Goal: Task Accomplishment & Management: Complete application form

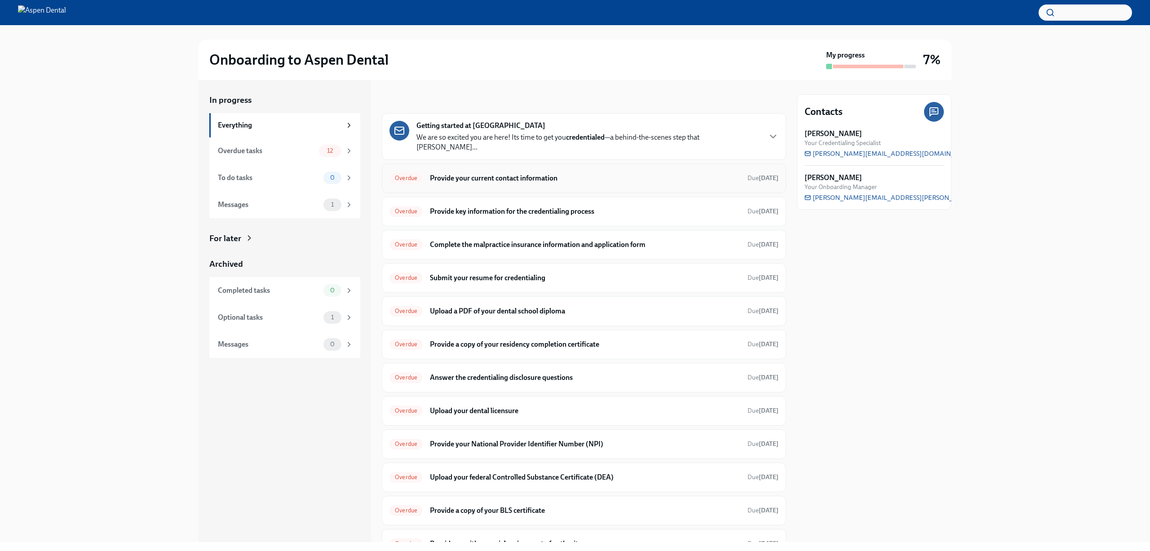
click at [525, 173] on h6 "Provide your current contact information" at bounding box center [585, 178] width 310 height 10
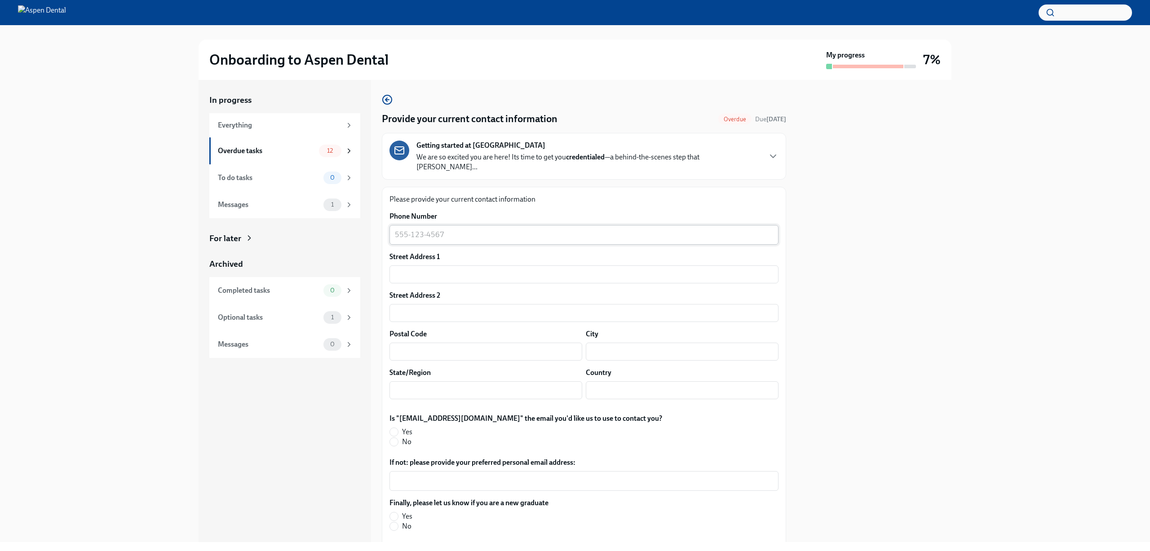
click at [504, 230] on textarea "Phone Number" at bounding box center [584, 235] width 378 height 11
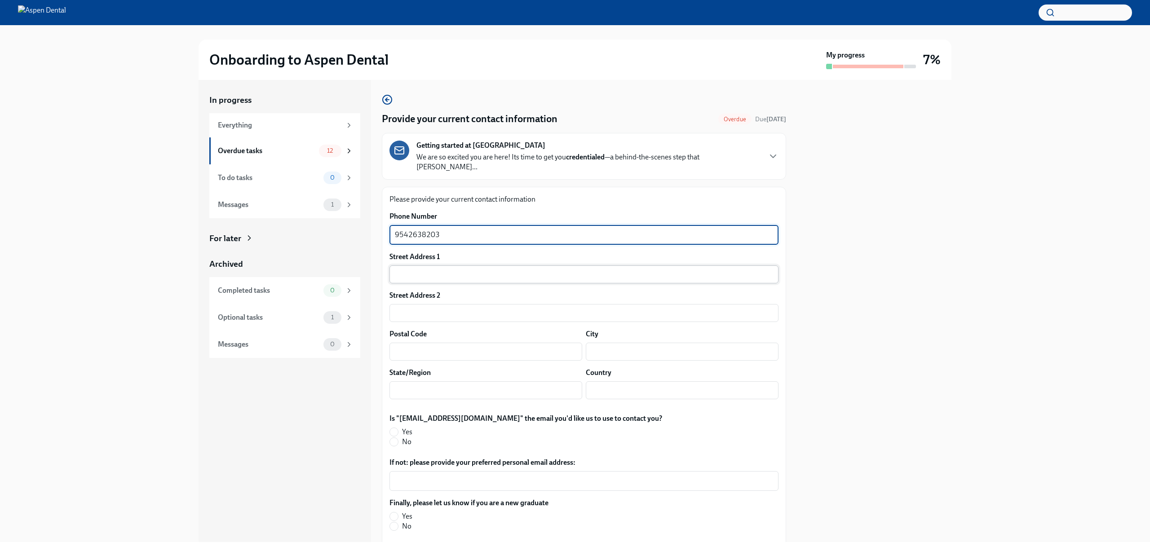
type textarea "9542638203"
click at [467, 267] on input "text" at bounding box center [584, 275] width 389 height 18
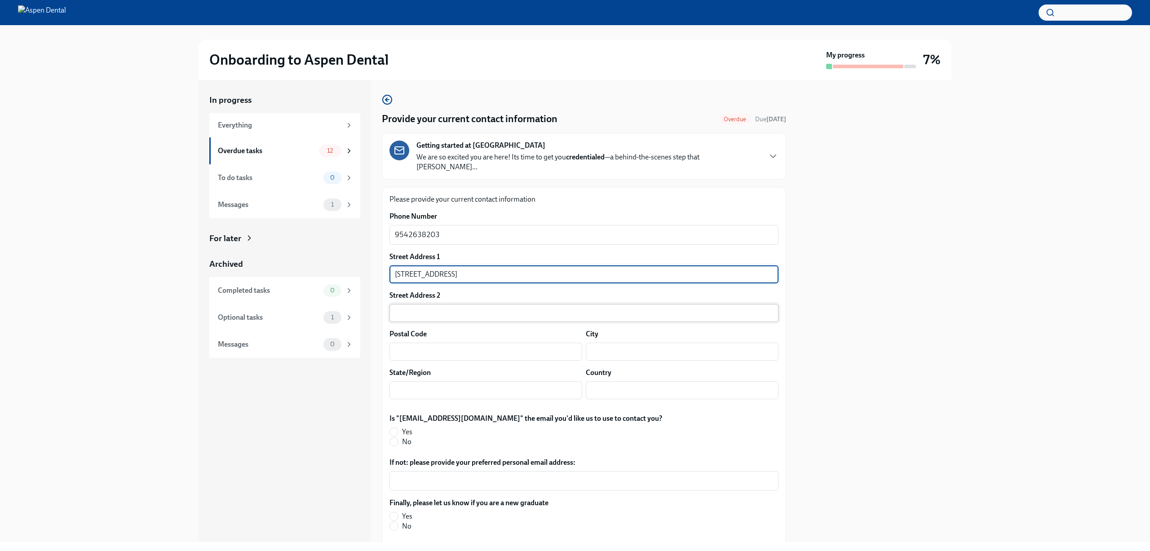
type input "[STREET_ADDRESS]"
click at [469, 304] on input "text" at bounding box center [584, 313] width 389 height 18
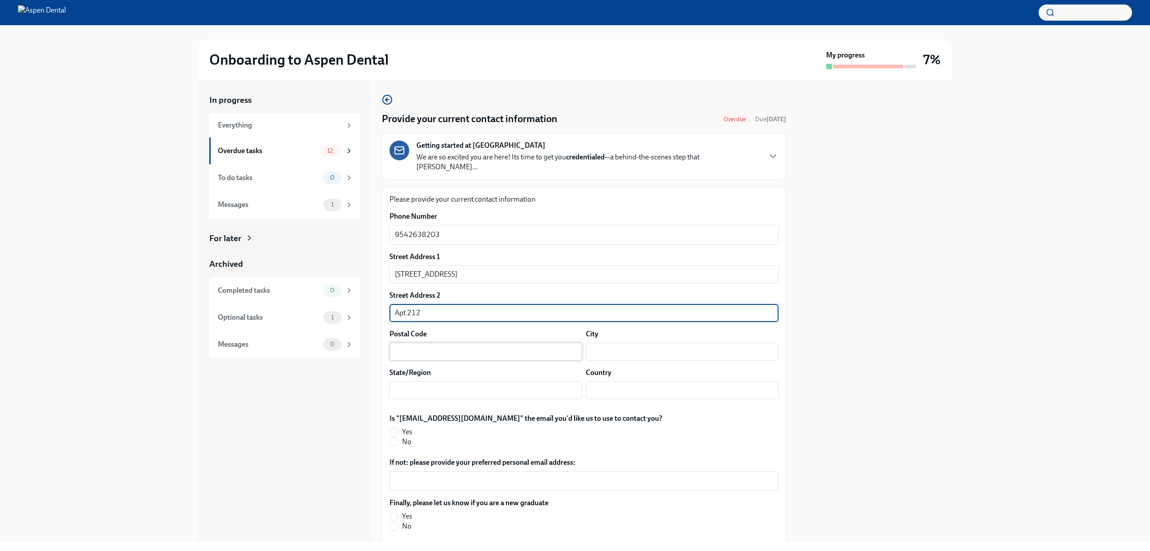
type input "Apt 212"
click at [518, 343] on input "text" at bounding box center [486, 352] width 193 height 18
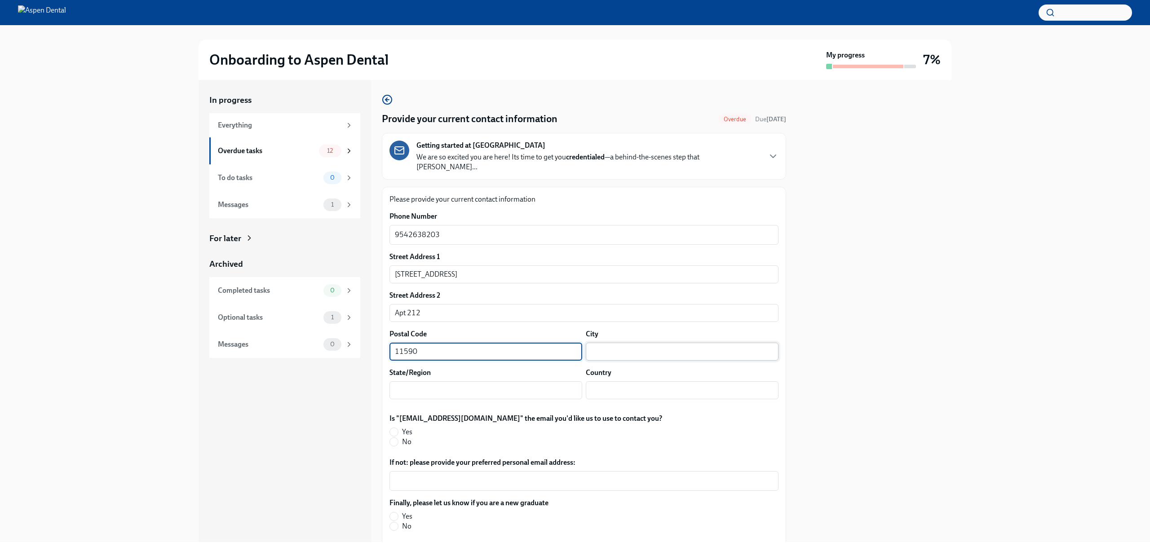
type input "11590"
click at [602, 345] on input "text" at bounding box center [682, 352] width 193 height 18
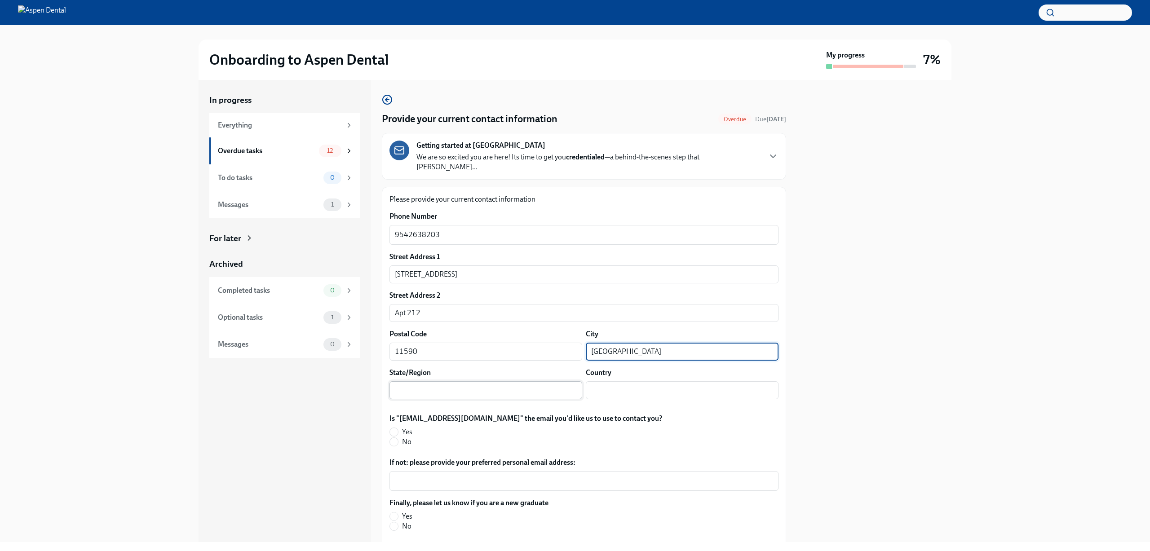
type input "[GEOGRAPHIC_DATA]"
click at [537, 381] on input "text" at bounding box center [486, 390] width 193 height 18
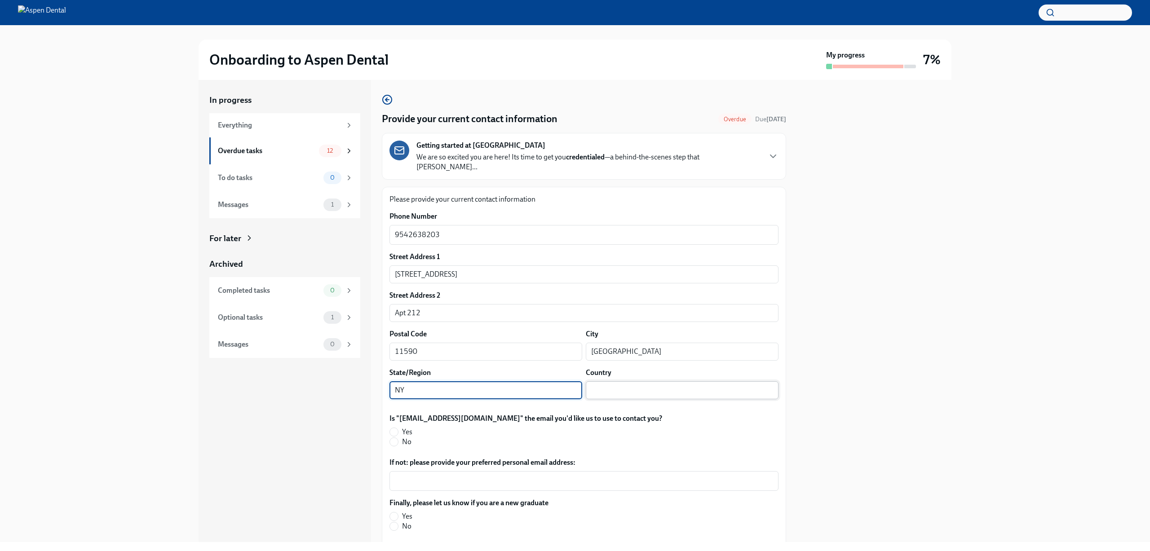
type input "NY"
click at [675, 381] on input "text" at bounding box center [682, 390] width 193 height 18
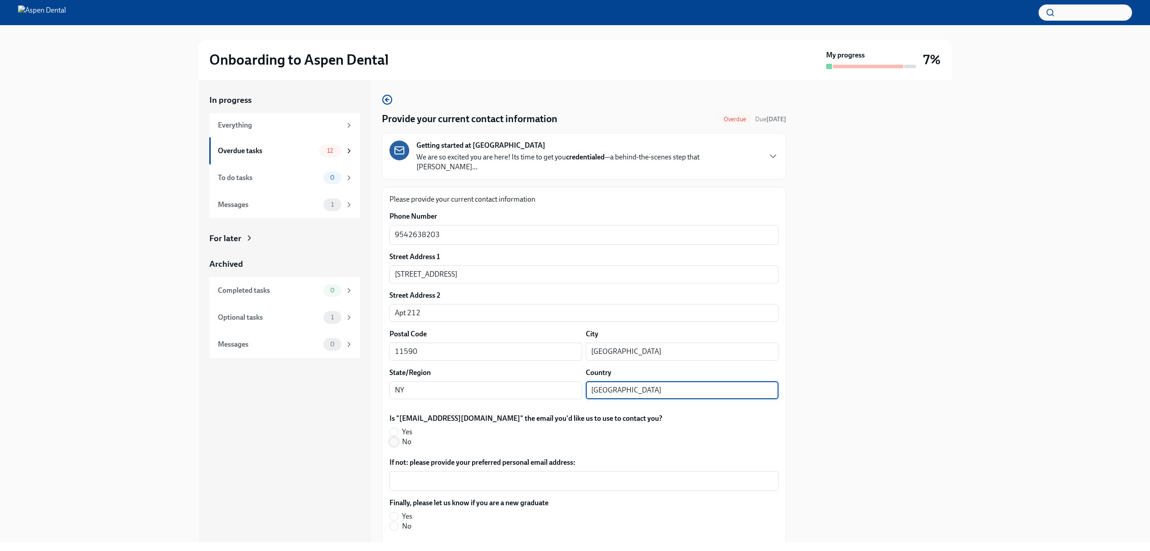
type input "[GEOGRAPHIC_DATA]"
click at [392, 438] on input "No" at bounding box center [394, 442] width 8 height 8
radio input "true"
click at [414, 471] on div "x ​" at bounding box center [584, 481] width 389 height 20
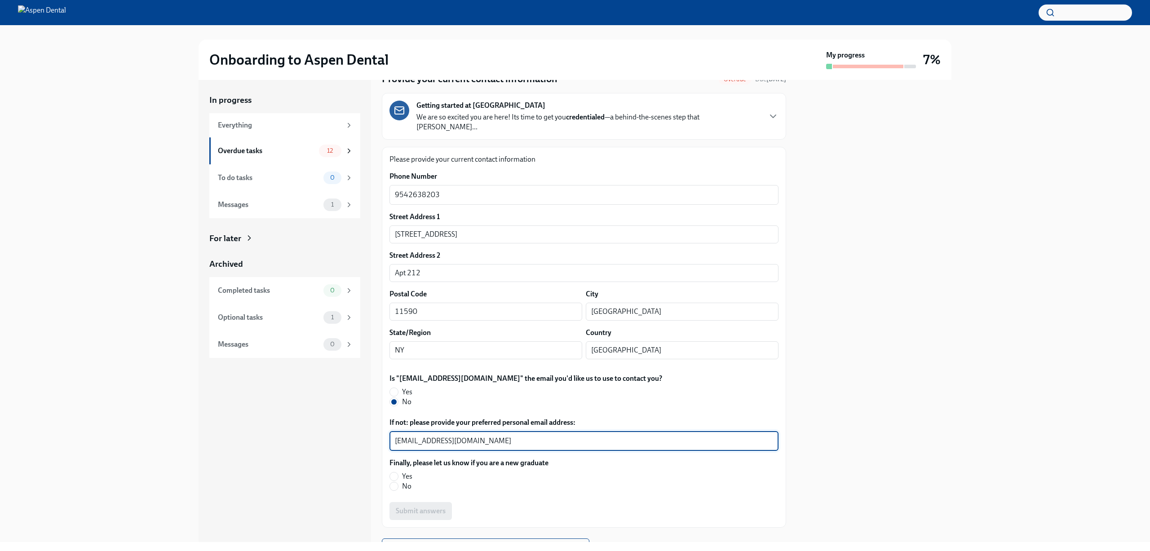
scroll to position [73, 0]
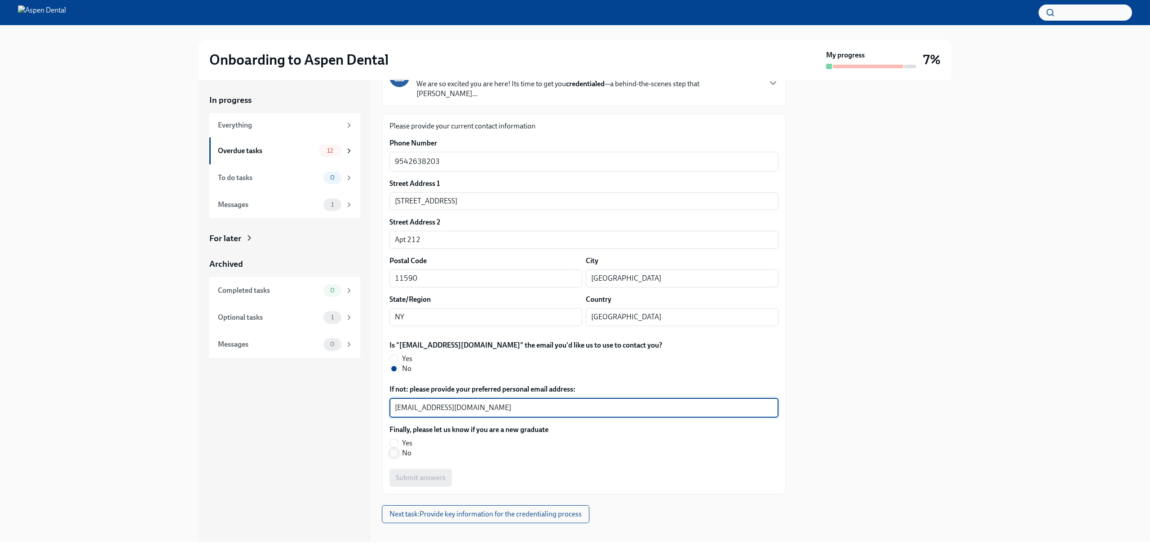
type textarea "[EMAIL_ADDRESS][DOMAIN_NAME]"
click at [396, 449] on input "No" at bounding box center [394, 453] width 8 height 8
radio input "true"
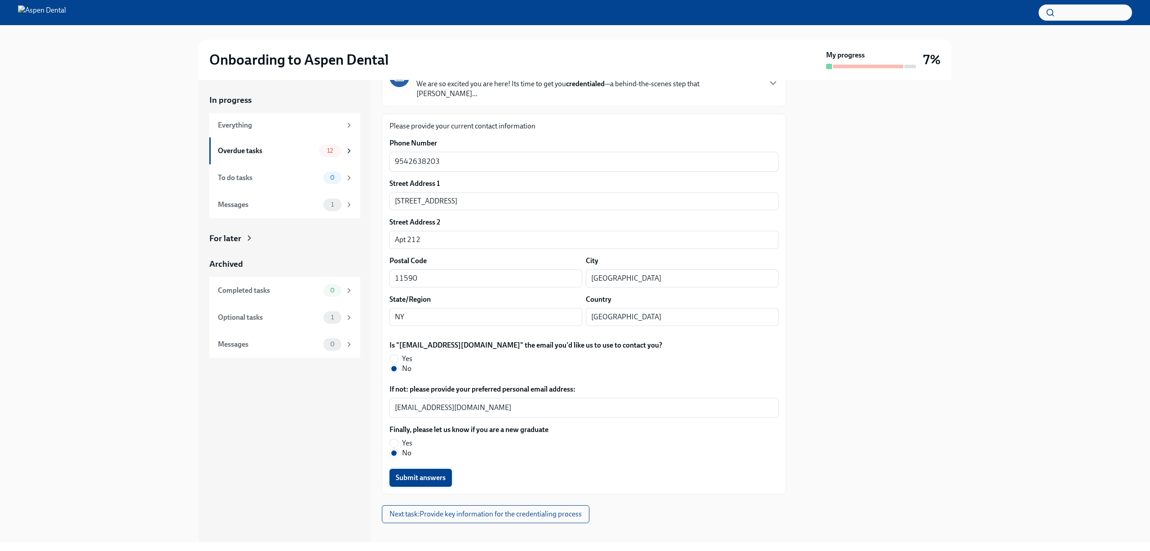
click at [443, 474] on span "Submit answers" at bounding box center [421, 478] width 50 height 9
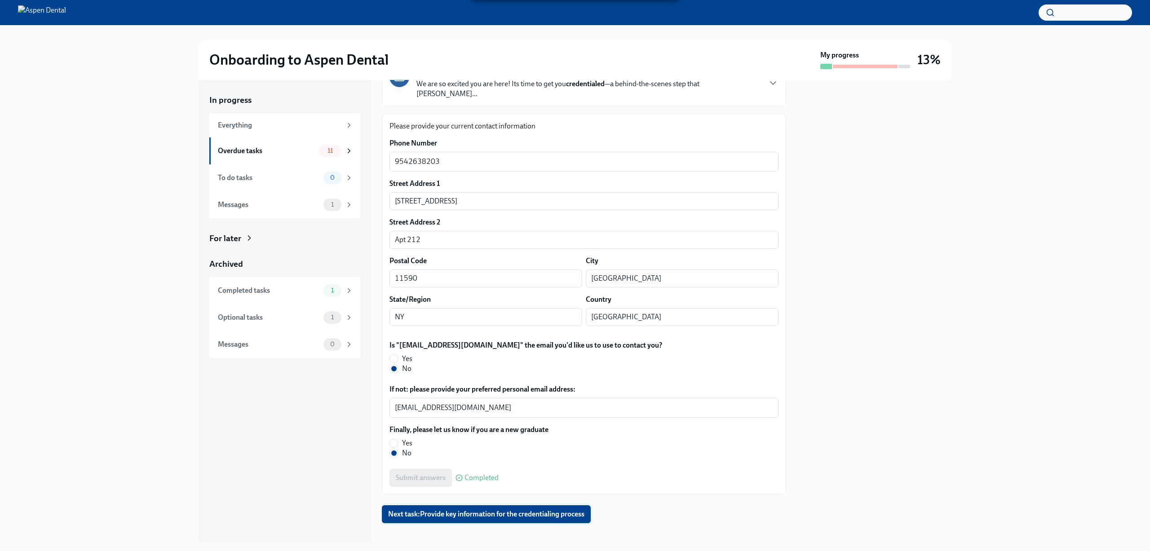
click at [511, 510] on span "Next task : Provide key information for the credentialing process" at bounding box center [486, 514] width 196 height 9
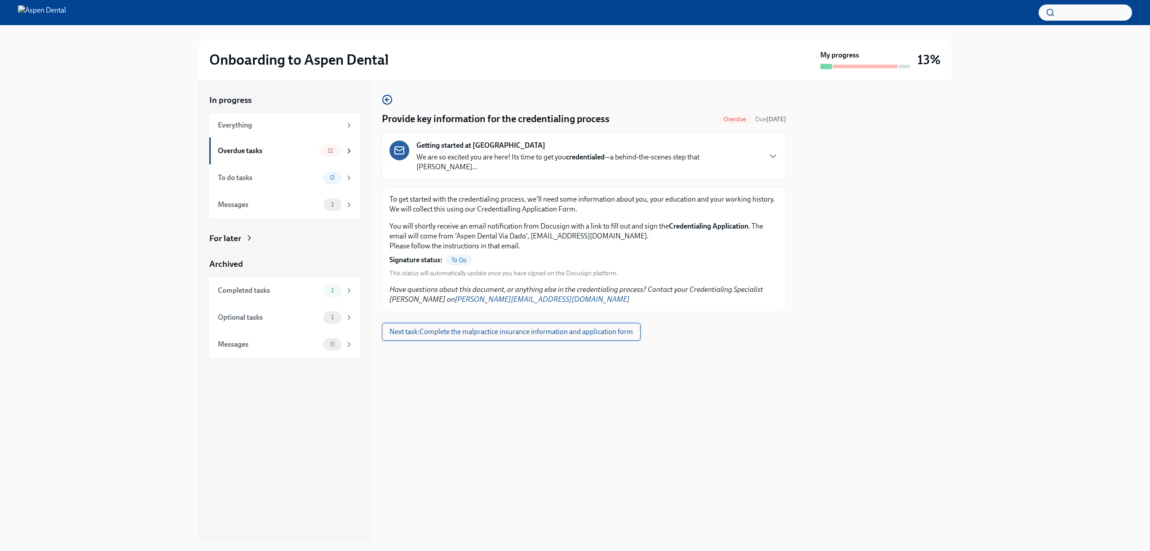
click at [500, 328] on span "Next task : Complete the malpractice insurance information and application form" at bounding box center [512, 332] width 244 height 9
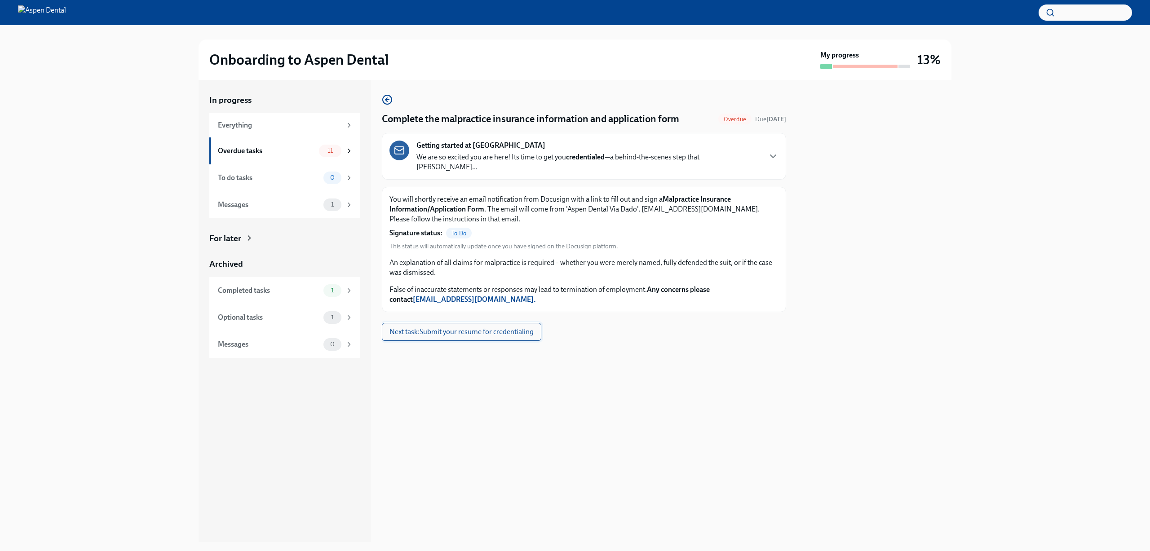
click at [454, 328] on span "Next task : Submit your resume for credentialing" at bounding box center [462, 332] width 144 height 9
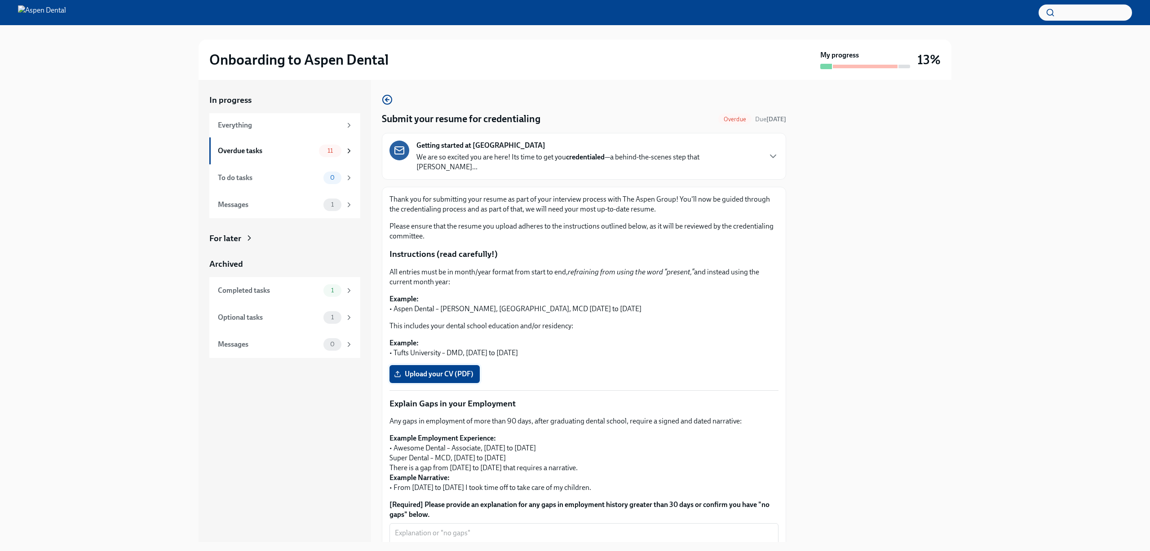
click at [464, 365] on label "Upload your CV (PDF)" at bounding box center [435, 374] width 90 height 18
click at [0, 0] on input "Upload your CV (PDF)" at bounding box center [0, 0] width 0 height 0
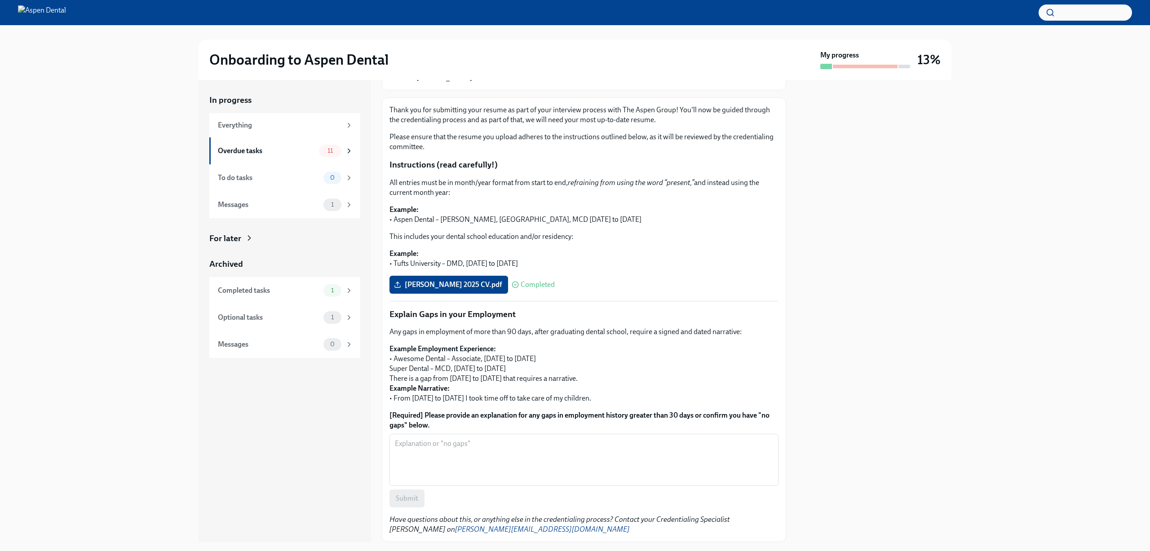
scroll to position [135, 0]
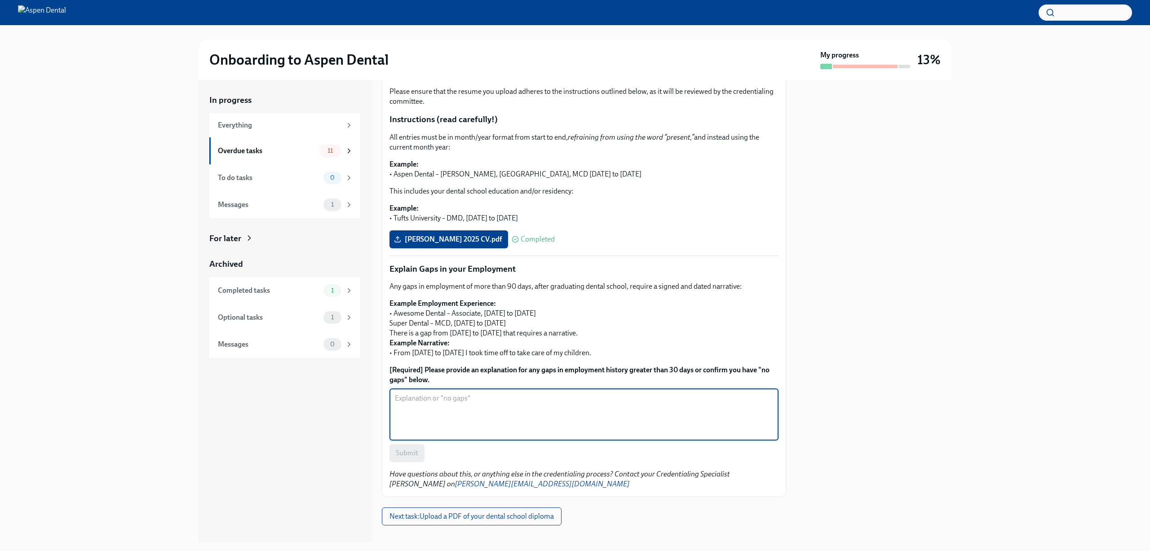
click at [496, 418] on textarea "[Required] Please provide an explanation for any gaps in employment history gre…" at bounding box center [584, 414] width 378 height 43
type textarea "n"
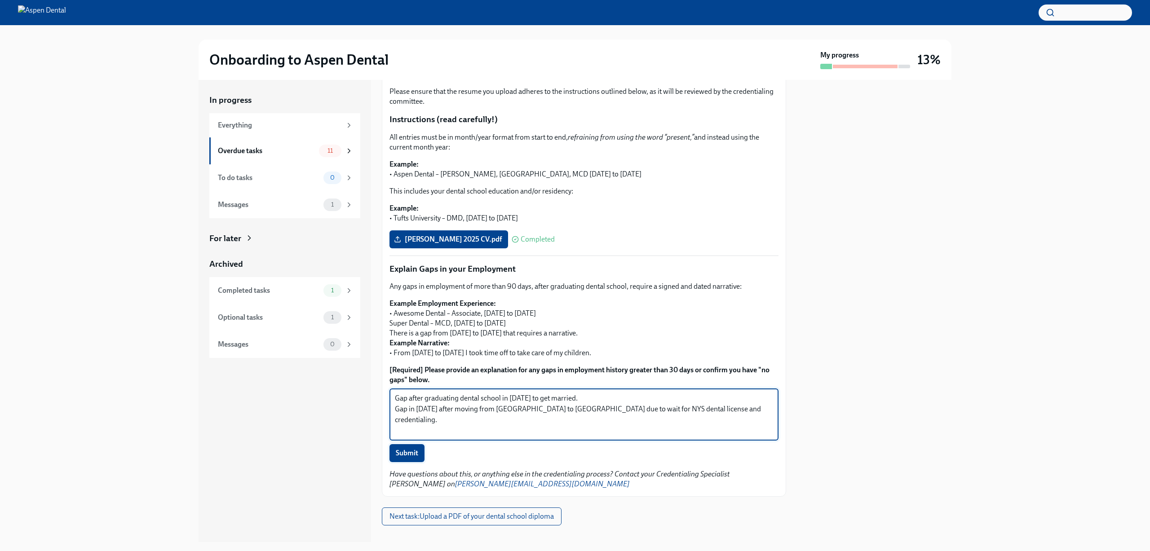
type textarea "Gap after graduating dental school in [DATE] to get married. Gap in [DATE] afte…"
click at [408, 449] on span "Submit" at bounding box center [407, 453] width 22 height 9
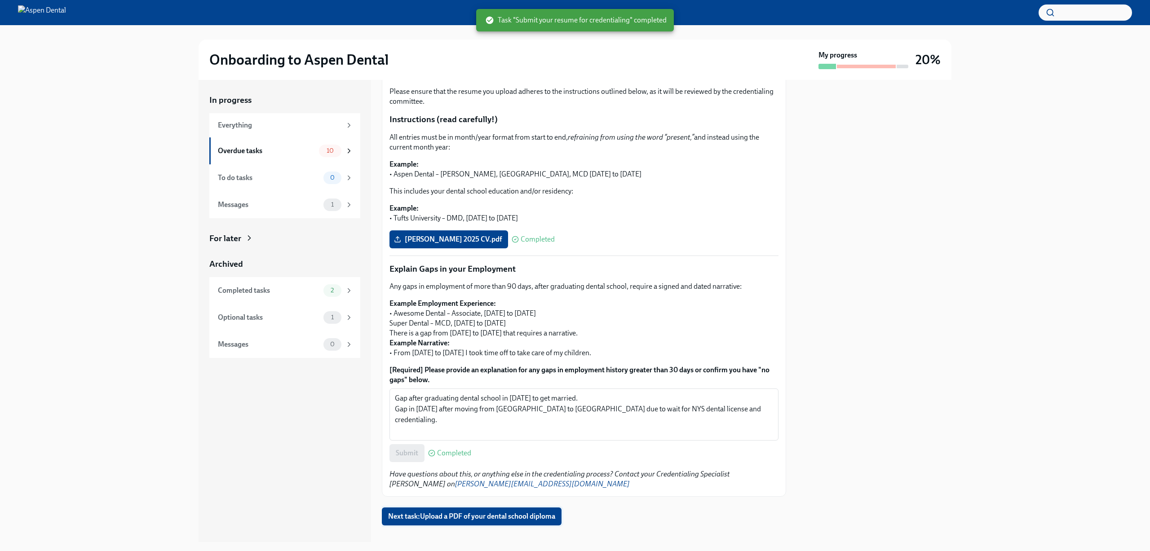
click at [501, 508] on button "Next task : Upload a PDF of your dental school diploma" at bounding box center [472, 517] width 180 height 18
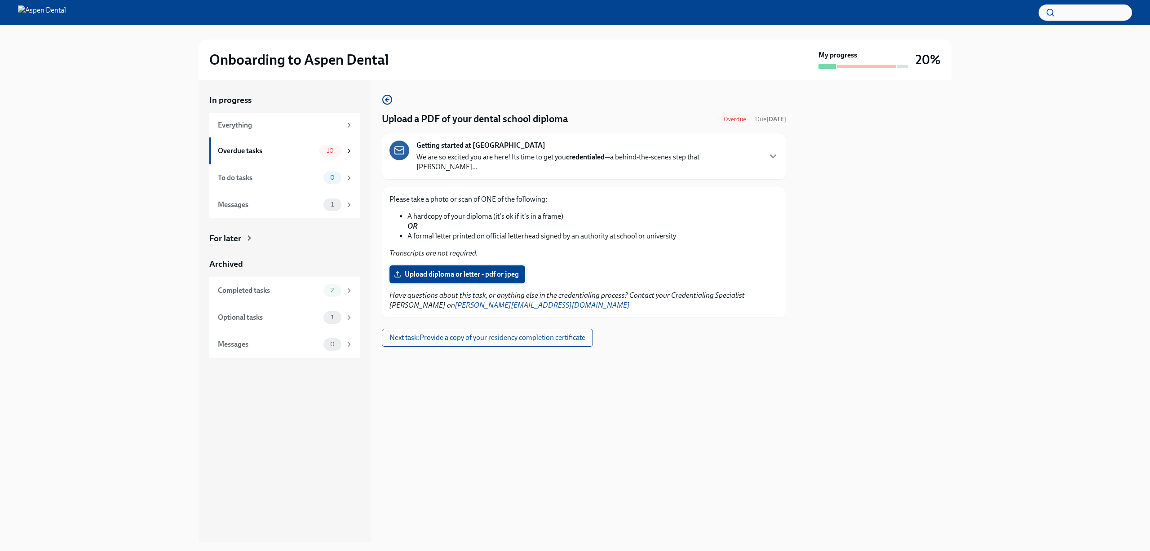
click at [504, 270] on span "Upload diploma or letter - pdf or jpeg" at bounding box center [457, 274] width 123 height 9
click at [0, 0] on input "Upload diploma or letter - pdf or jpeg" at bounding box center [0, 0] width 0 height 0
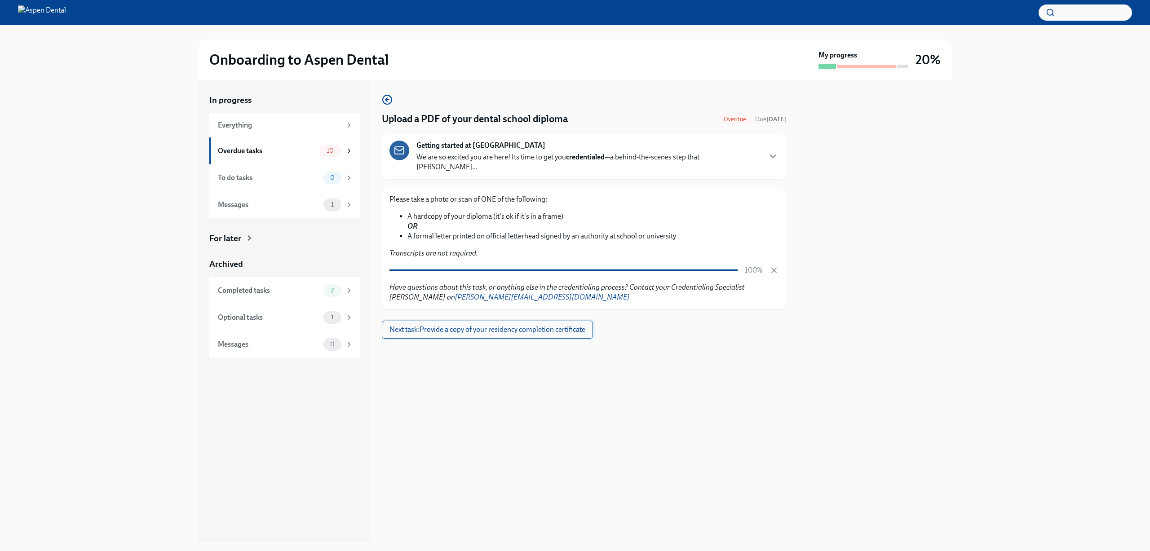
click at [557, 325] on span "Next task : Provide a copy of your residency completion certificate" at bounding box center [488, 329] width 196 height 9
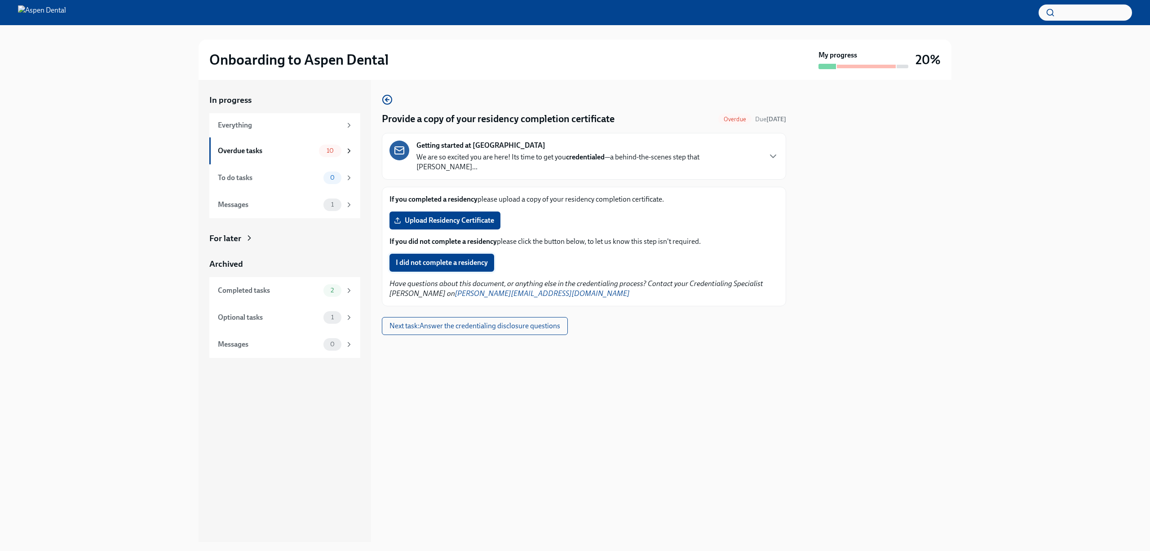
click at [438, 258] on span "I did not complete a residency" at bounding box center [442, 262] width 92 height 9
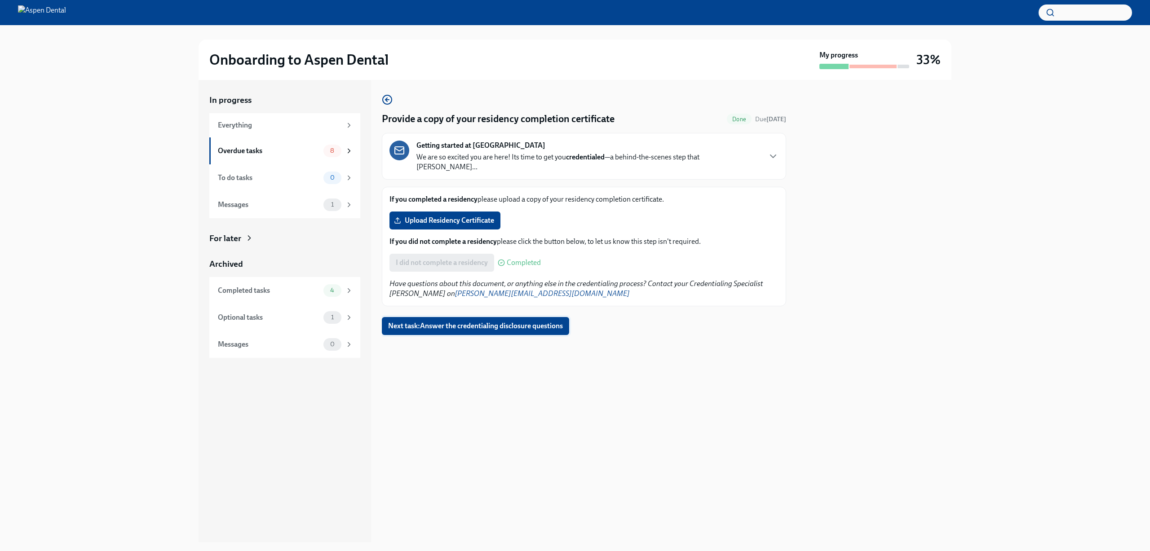
click at [531, 322] on span "Next task : Answer the credentialing disclosure questions" at bounding box center [475, 326] width 175 height 9
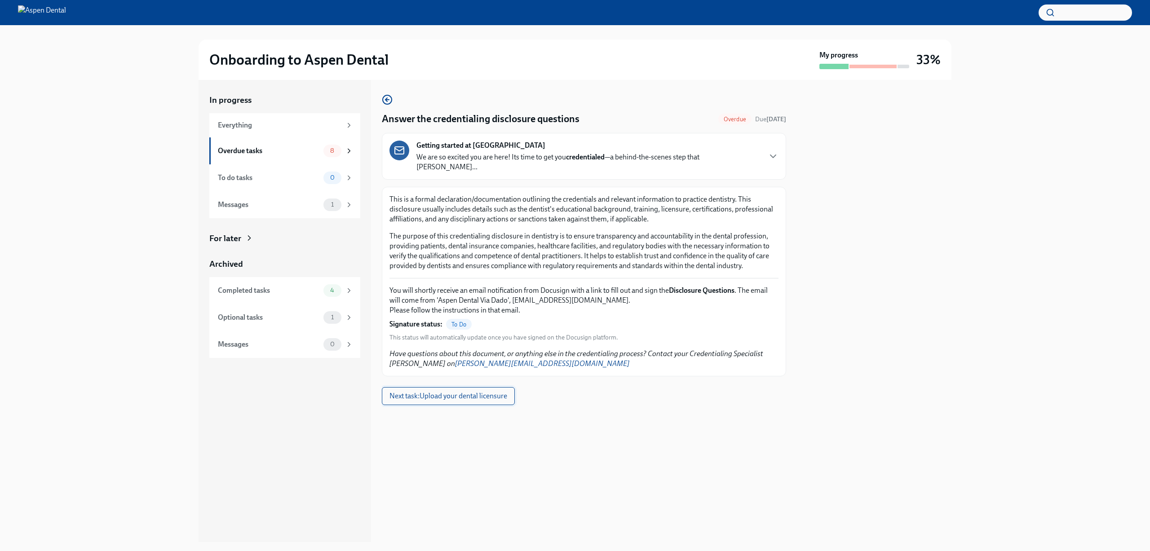
click at [489, 392] on span "Next task : Upload your dental licensure" at bounding box center [449, 396] width 118 height 9
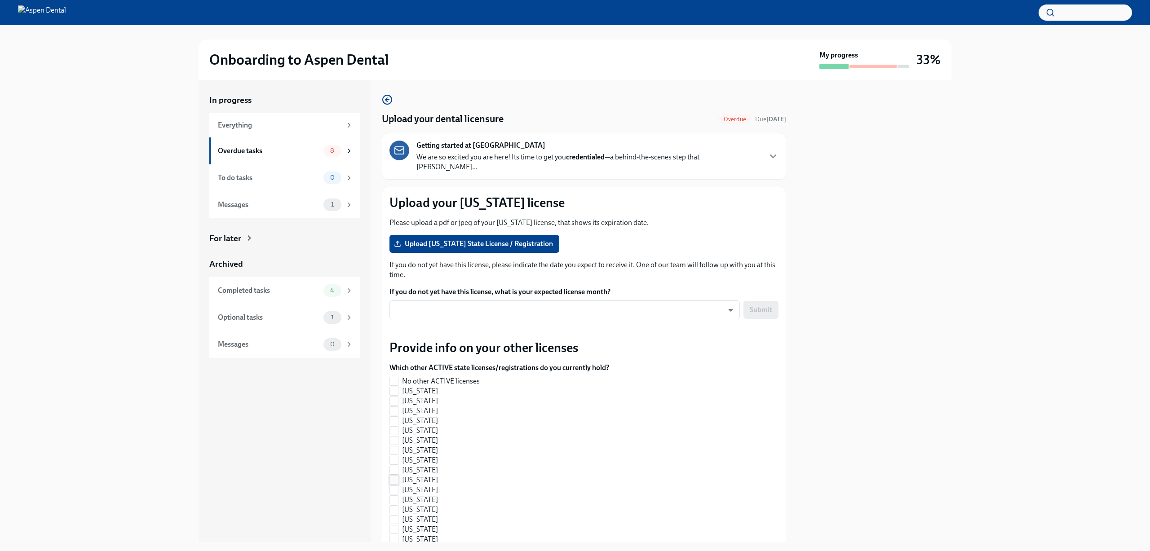
click at [397, 476] on input "[US_STATE]" at bounding box center [394, 480] width 8 height 8
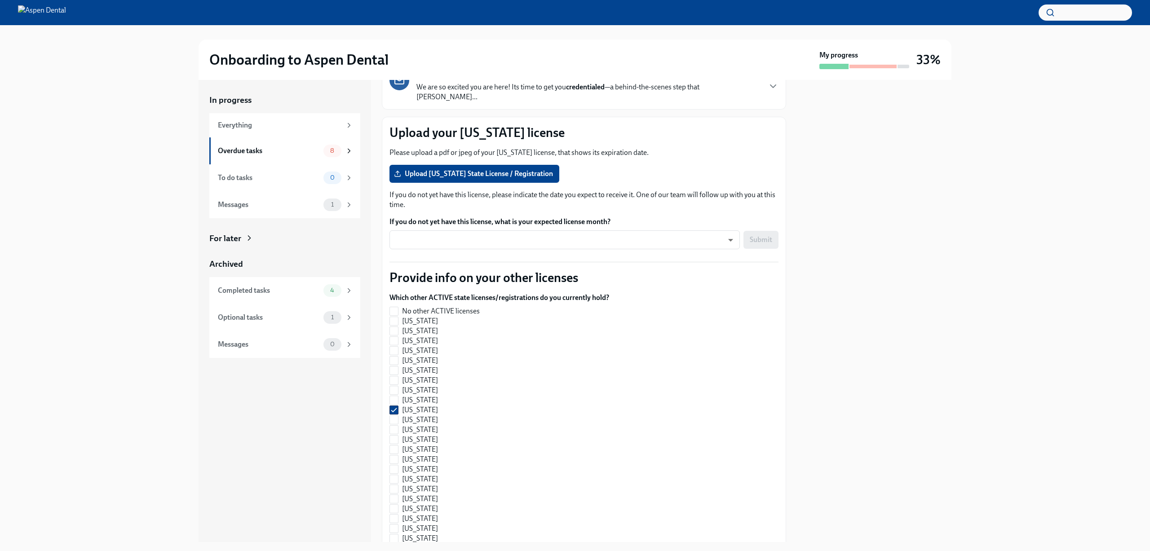
scroll to position [73, 0]
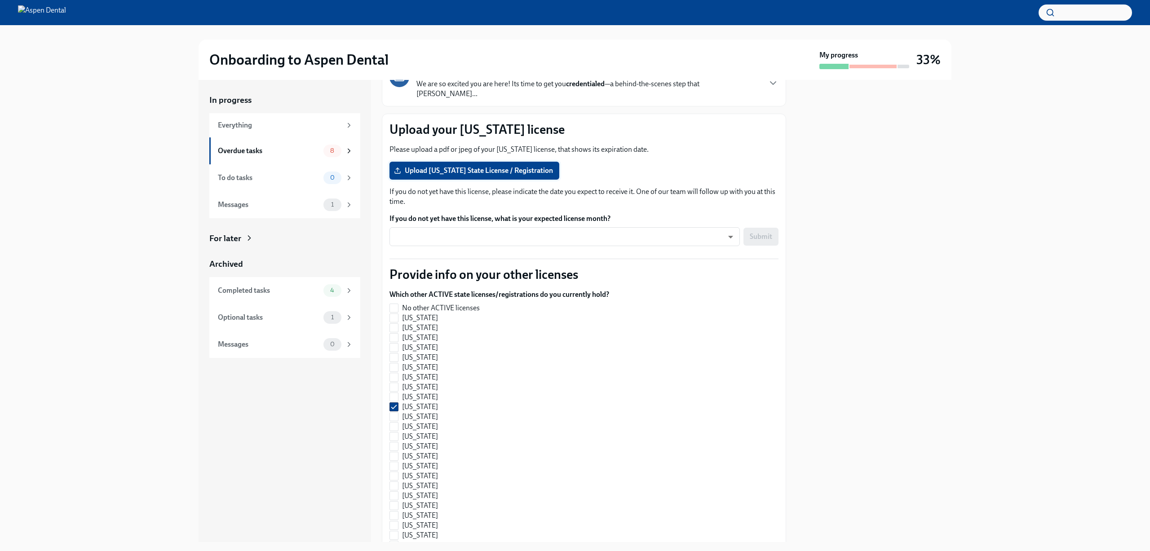
click at [523, 166] on span "Upload [US_STATE] State License / Registration" at bounding box center [474, 170] width 157 height 9
click at [0, 0] on input "Upload [US_STATE] State License / Registration" at bounding box center [0, 0] width 0 height 0
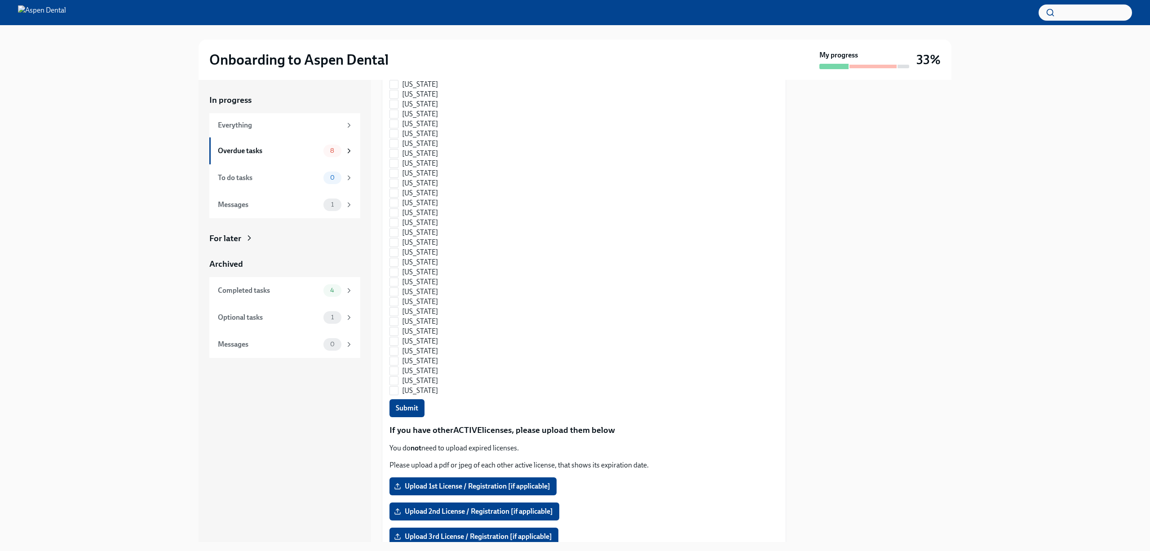
scroll to position [657, 0]
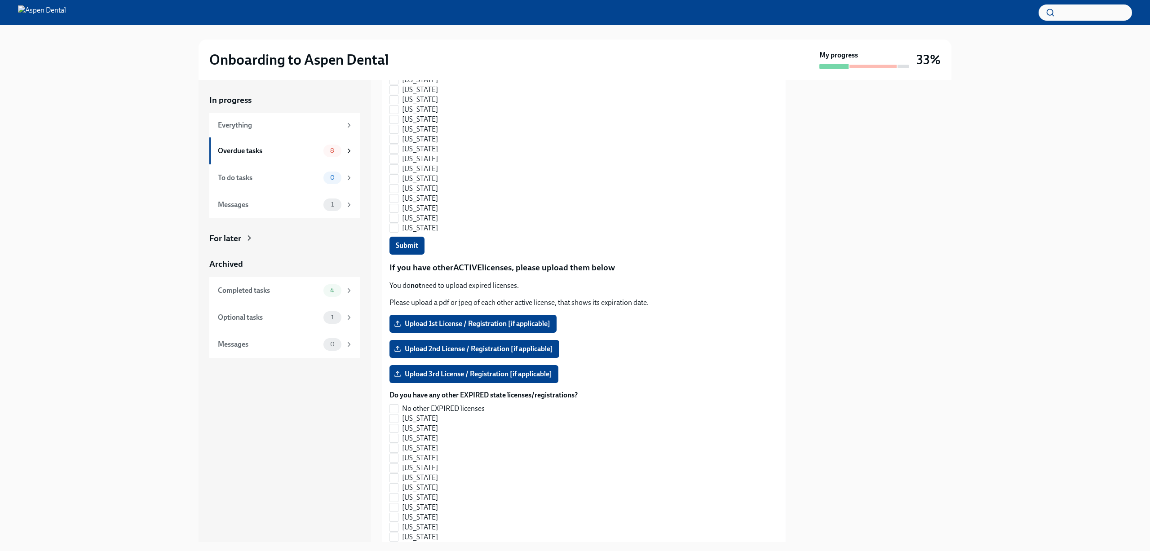
checkbox input "false"
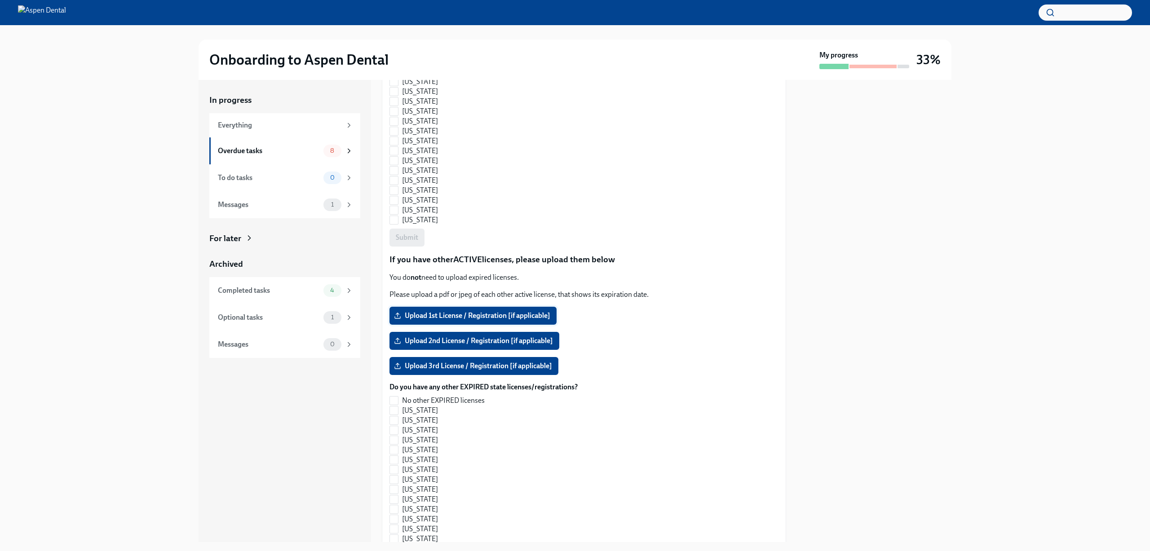
click at [519, 311] on span "Upload 1st License / Registration [if applicable]" at bounding box center [473, 315] width 155 height 9
click at [0, 0] on input "Upload 1st License / Registration [if applicable]" at bounding box center [0, 0] width 0 height 0
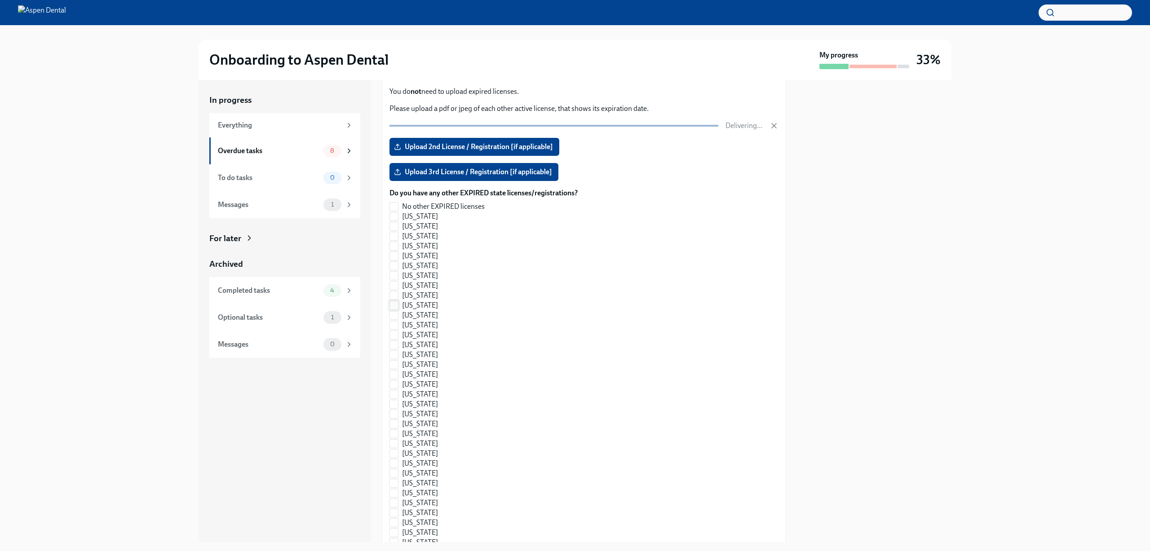
scroll to position [822, 0]
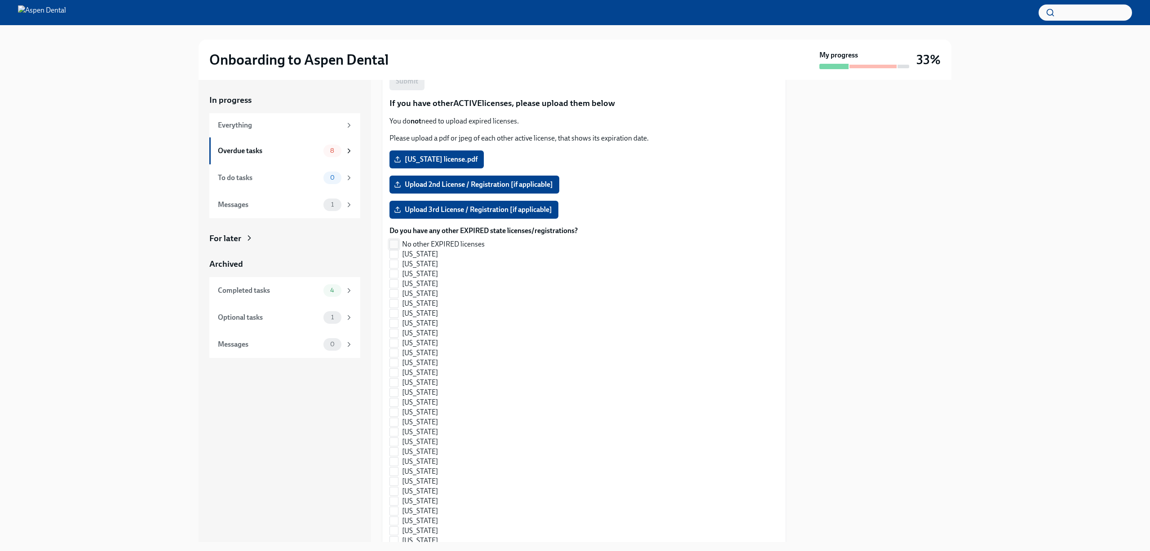
click at [393, 240] on input "No other EXPIRED licenses" at bounding box center [394, 244] width 8 height 8
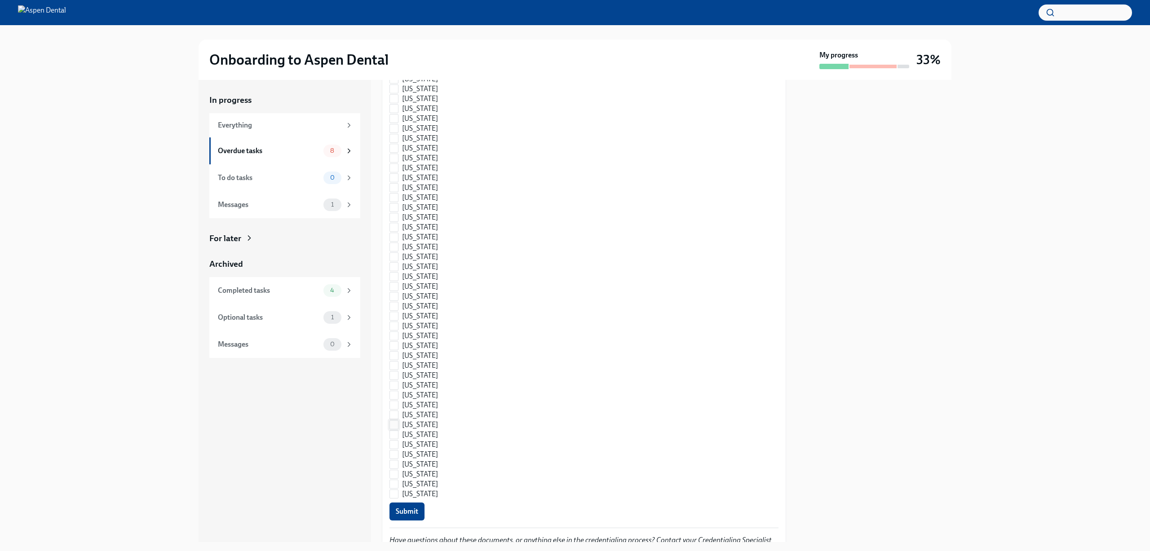
scroll to position [1144, 0]
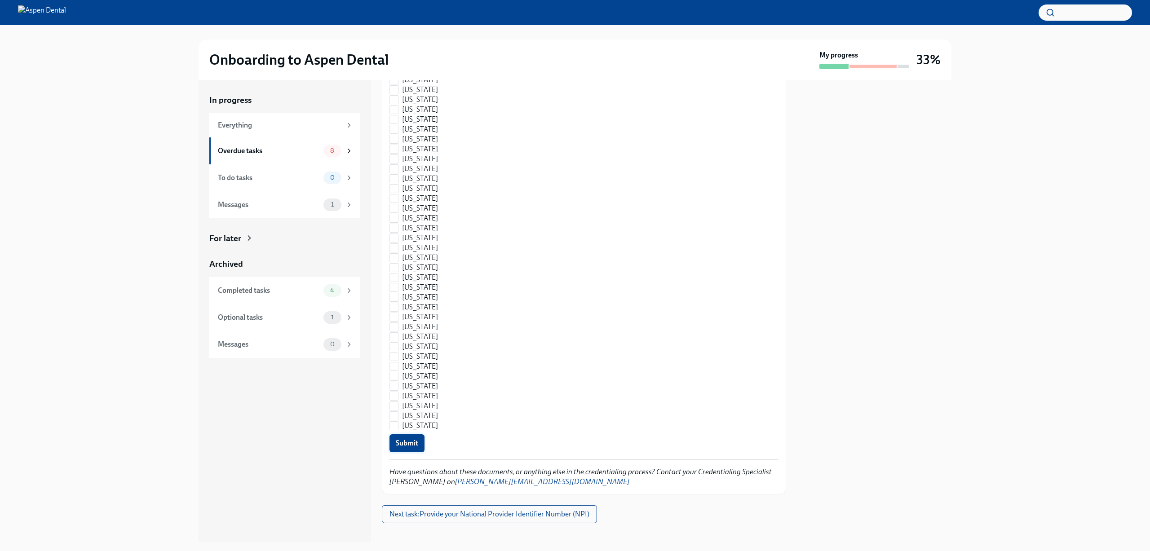
click at [404, 439] on span "Submit" at bounding box center [407, 443] width 22 height 9
checkbox input "true"
click at [445, 511] on button "Next task : Provide your National Provider Identifier Number (NPI)" at bounding box center [489, 514] width 215 height 18
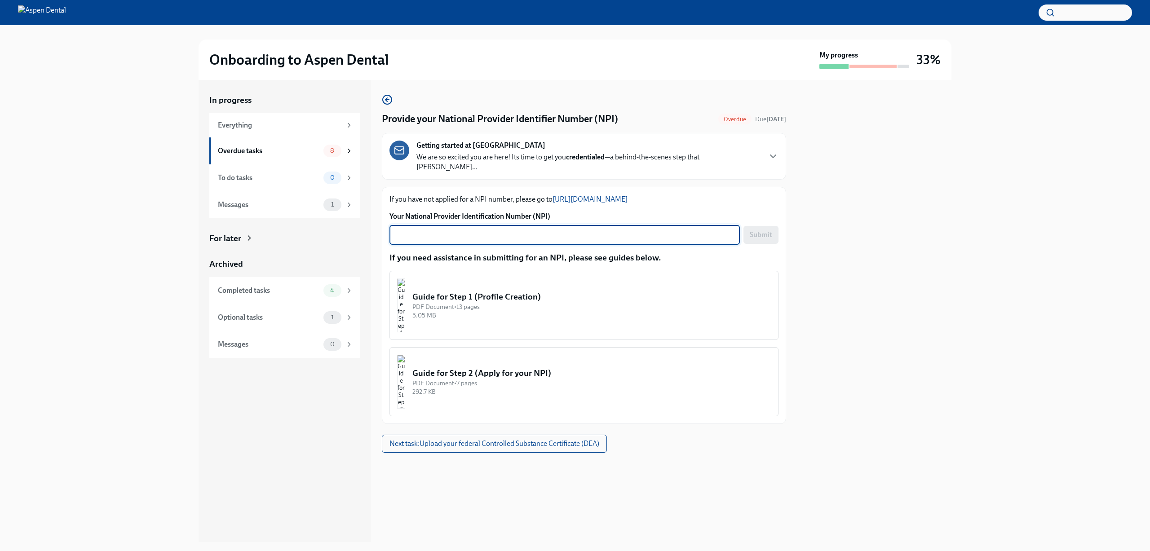
click at [554, 230] on textarea "Your National Provider Identification Number (NPI)" at bounding box center [565, 235] width 340 height 11
type textarea "1902520463"
click at [774, 228] on button "Submit" at bounding box center [761, 235] width 35 height 18
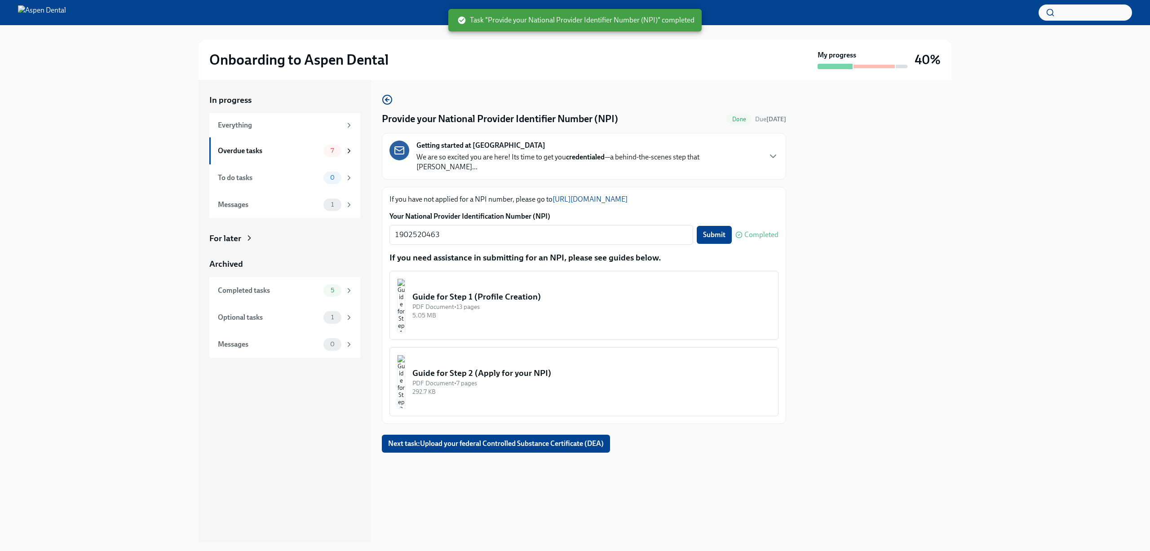
drag, startPoint x: 602, startPoint y: 437, endPoint x: 669, endPoint y: 458, distance: 70.6
click at [601, 439] on span "Next task : Upload your federal Controlled Substance Certificate (DEA)" at bounding box center [496, 443] width 216 height 9
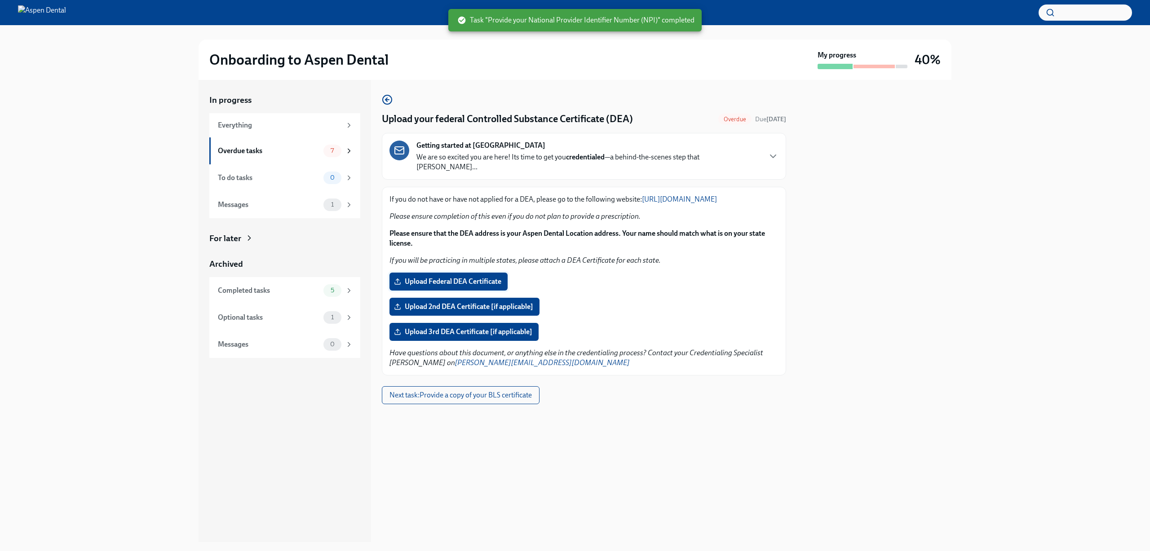
click at [491, 279] on span "Upload Federal DEA Certificate" at bounding box center [449, 281] width 106 height 9
click at [0, 0] on input "Upload Federal DEA Certificate" at bounding box center [0, 0] width 0 height 0
click at [459, 276] on label "Upload Federal DEA Certificate" at bounding box center [449, 282] width 118 height 18
click at [0, 0] on input "Upload Federal DEA Certificate" at bounding box center [0, 0] width 0 height 0
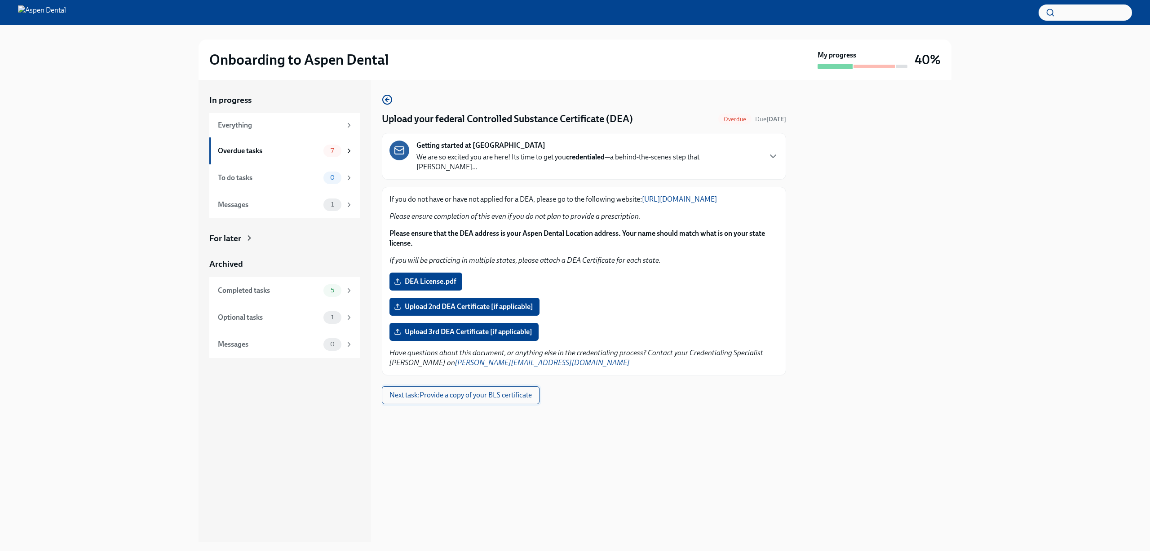
click at [500, 394] on span "Next task : Provide a copy of your BLS certificate" at bounding box center [461, 395] width 142 height 9
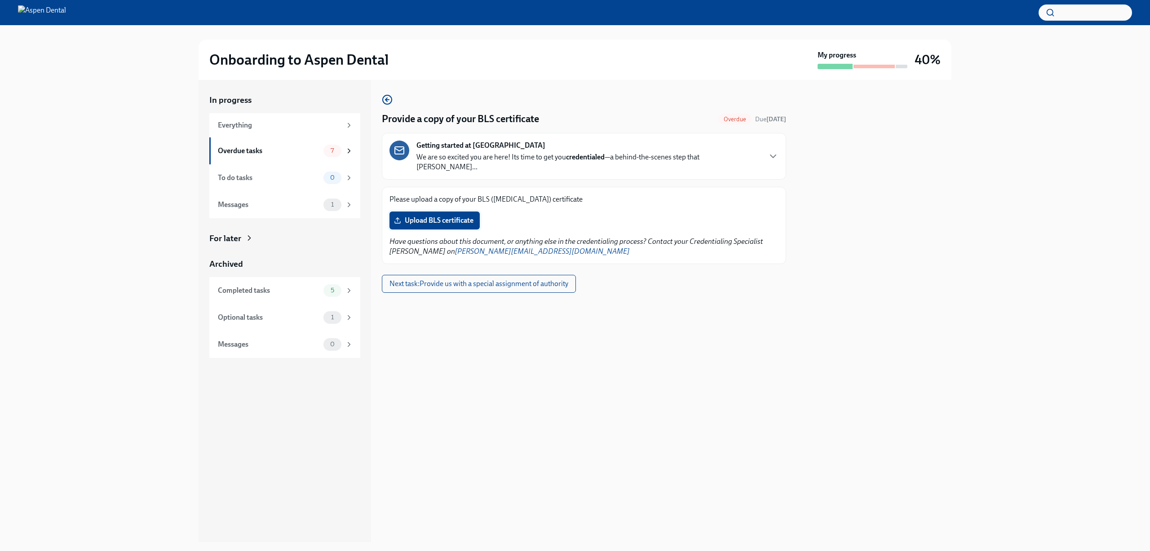
click at [464, 216] on span "Upload BLS certificate" at bounding box center [435, 220] width 78 height 9
click at [0, 0] on input "Upload BLS certificate" at bounding box center [0, 0] width 0 height 0
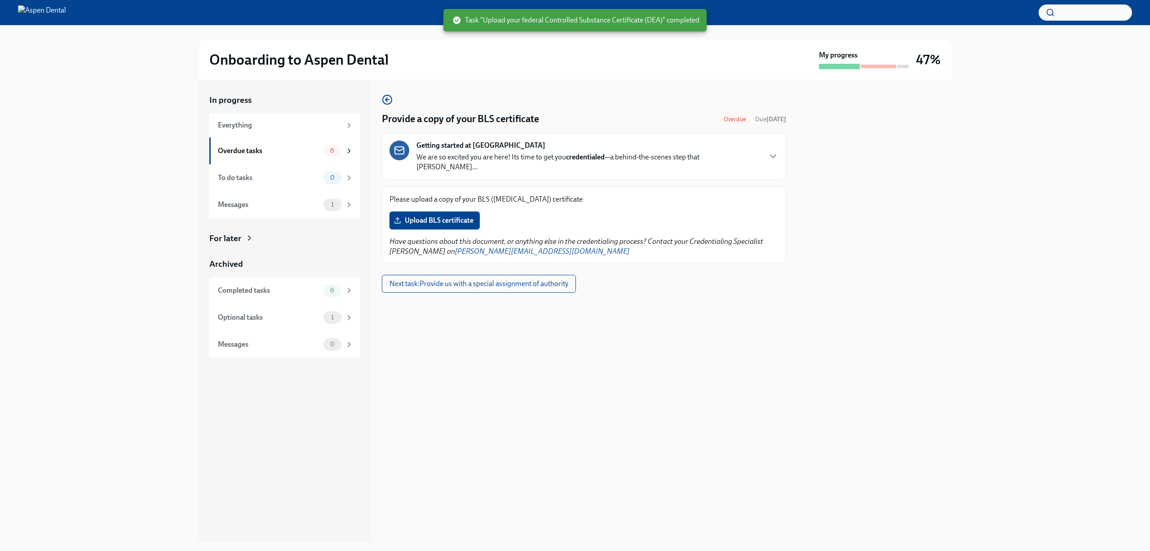
click at [434, 216] on span "Upload BLS certificate" at bounding box center [435, 220] width 78 height 9
click at [0, 0] on input "Upload BLS certificate" at bounding box center [0, 0] width 0 height 0
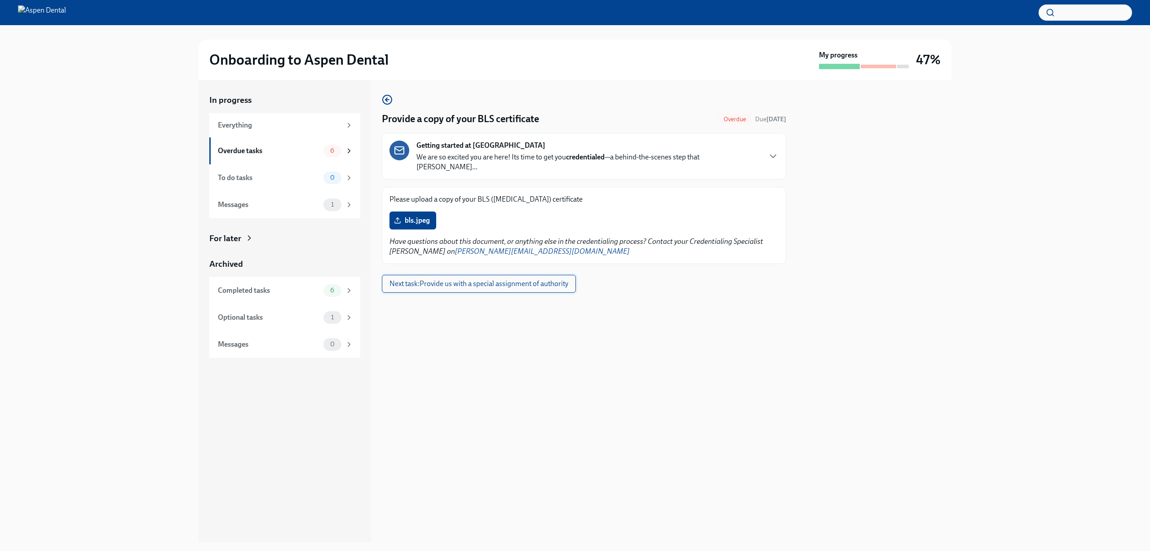
click at [540, 279] on span "Next task : Provide us with a special assignment of authority" at bounding box center [479, 283] width 179 height 9
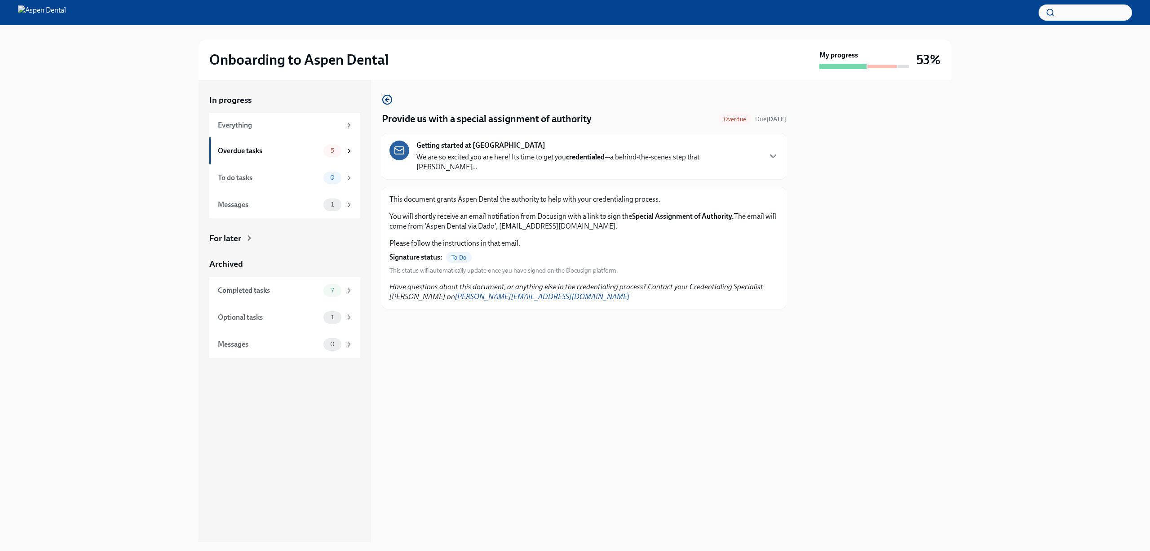
click at [774, 159] on div "Getting started at Aspen Dental We are so excited you are here! Its time to get…" at bounding box center [584, 156] width 389 height 31
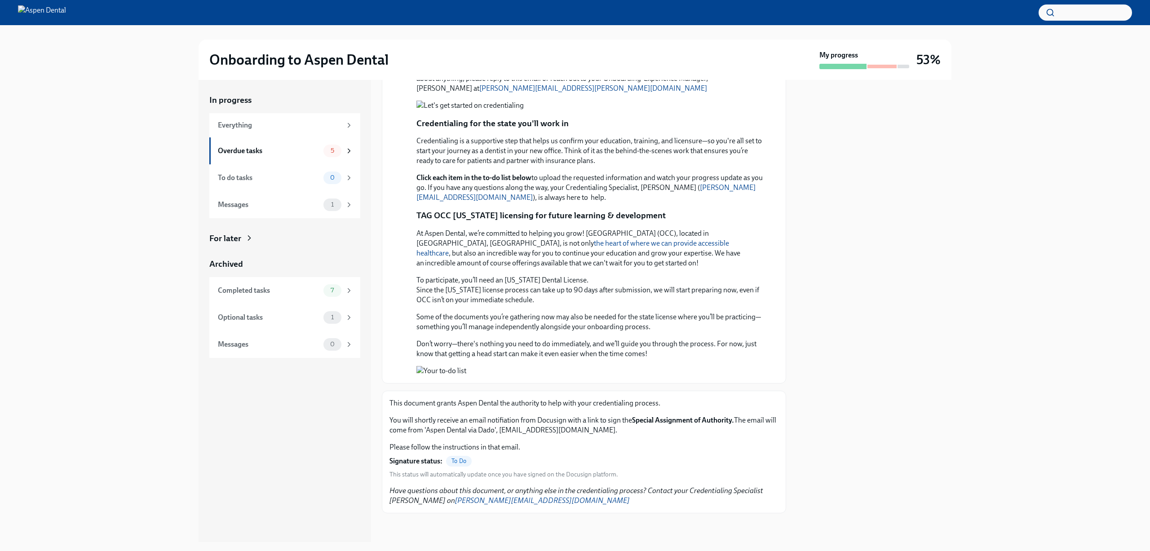
scroll to position [676, 0]
click at [279, 292] on div "Completed tasks" at bounding box center [269, 291] width 102 height 10
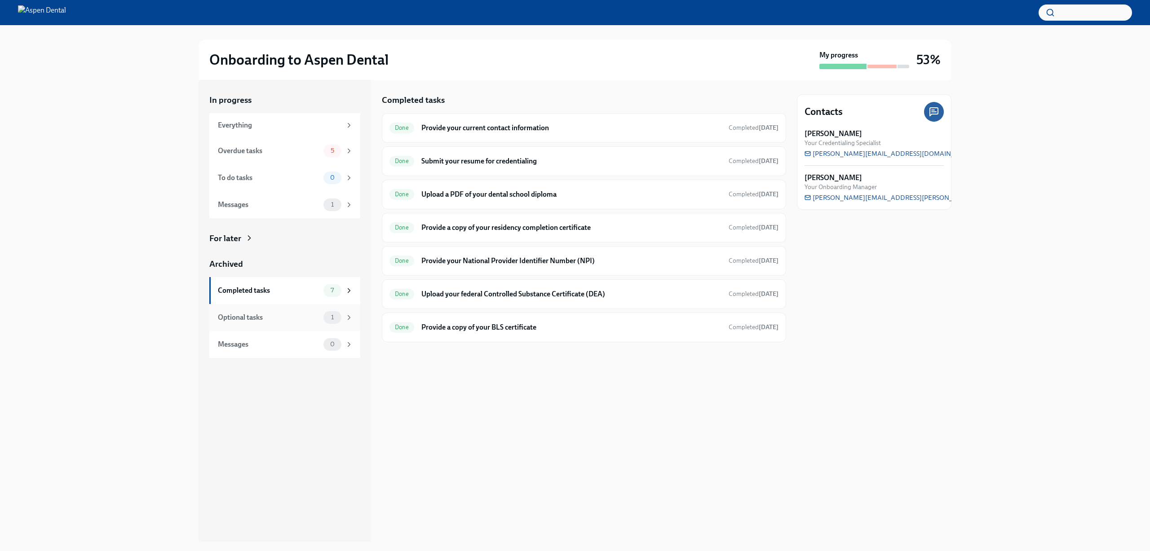
click at [289, 311] on div "Optional tasks 1" at bounding box center [285, 317] width 135 height 13
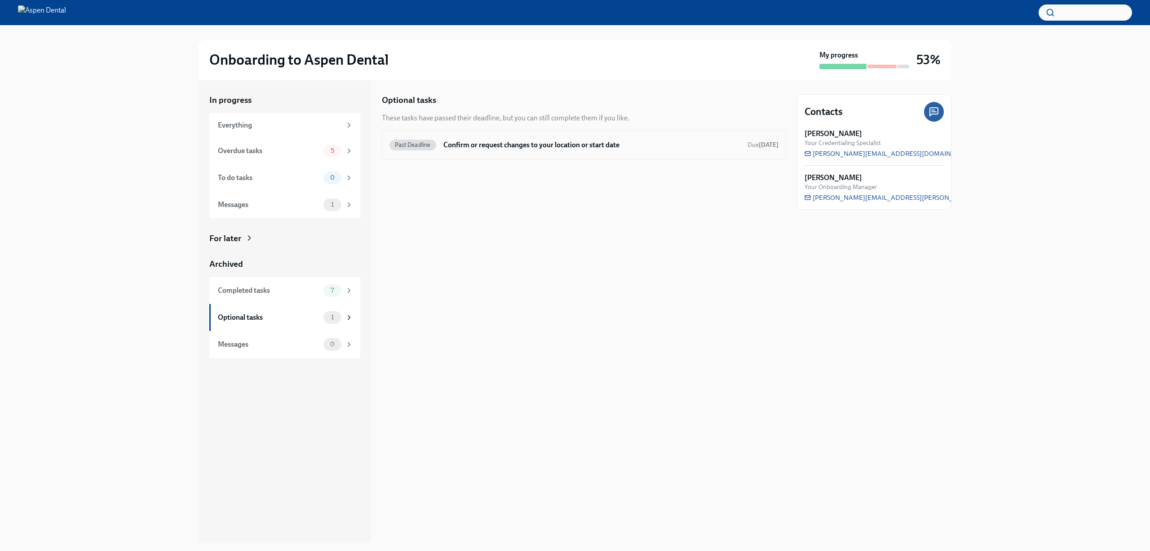
click at [551, 148] on h6 "Confirm or request changes to your location or start date" at bounding box center [591, 145] width 297 height 10
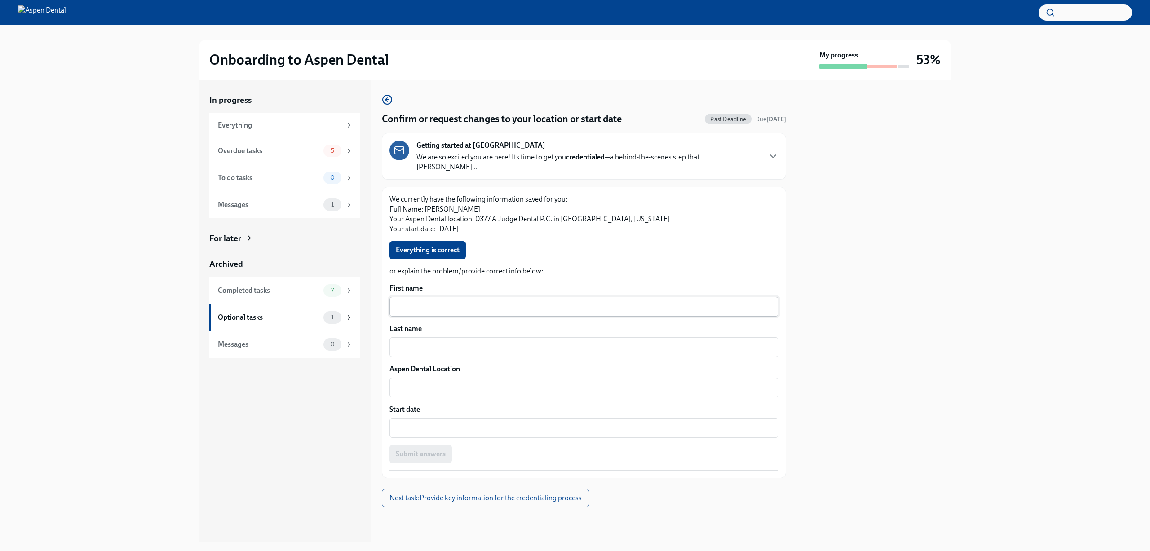
drag, startPoint x: 434, startPoint y: 292, endPoint x: 438, endPoint y: 295, distance: 4.6
click at [434, 301] on textarea "First name" at bounding box center [584, 306] width 378 height 11
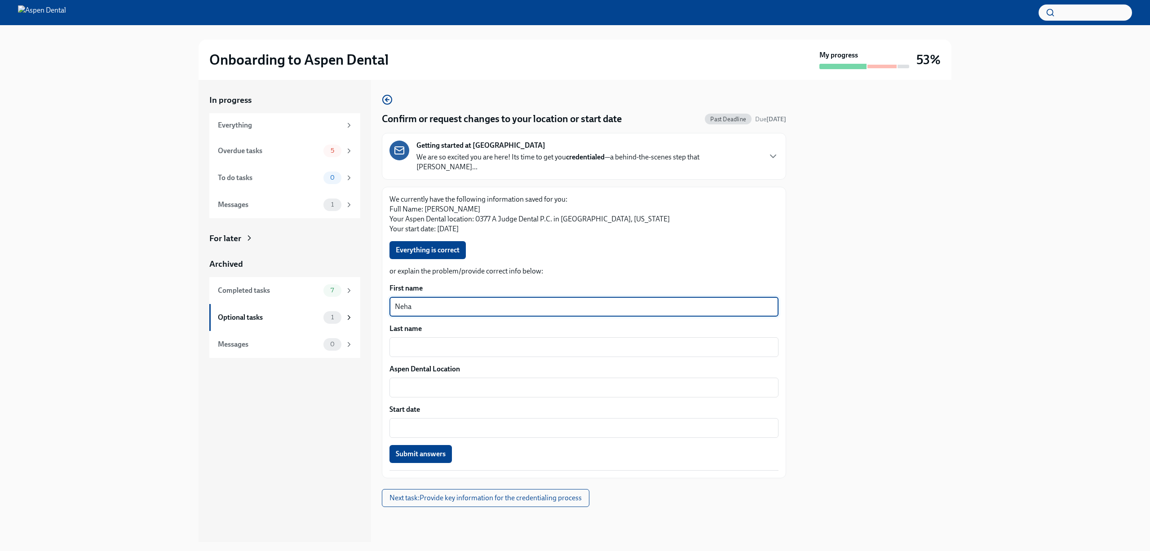
type textarea "Neha"
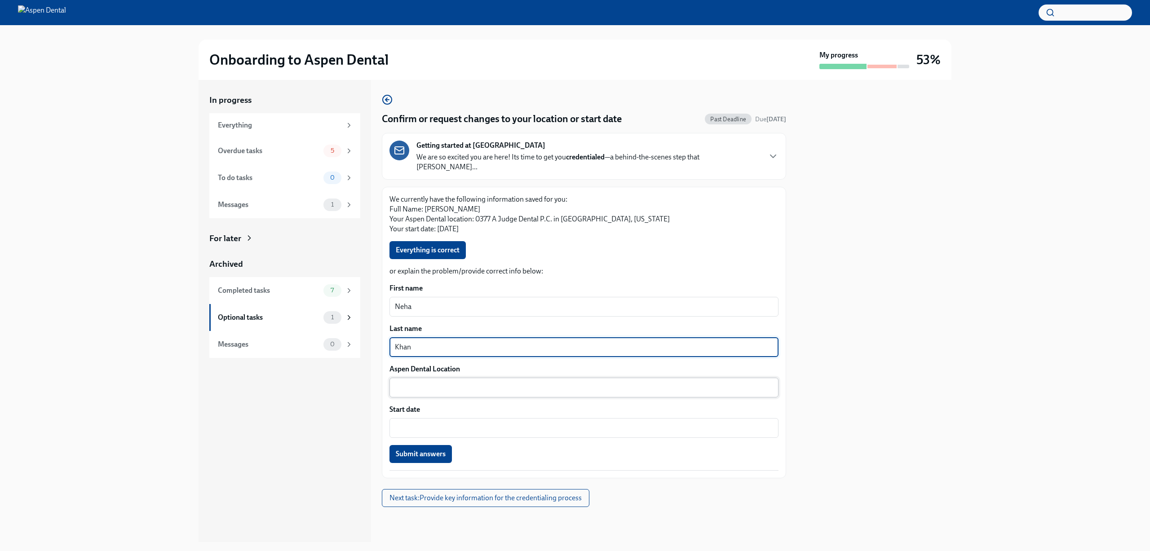
type textarea "Khan"
click at [483, 382] on textarea "Aspen Dental Location" at bounding box center [584, 387] width 378 height 11
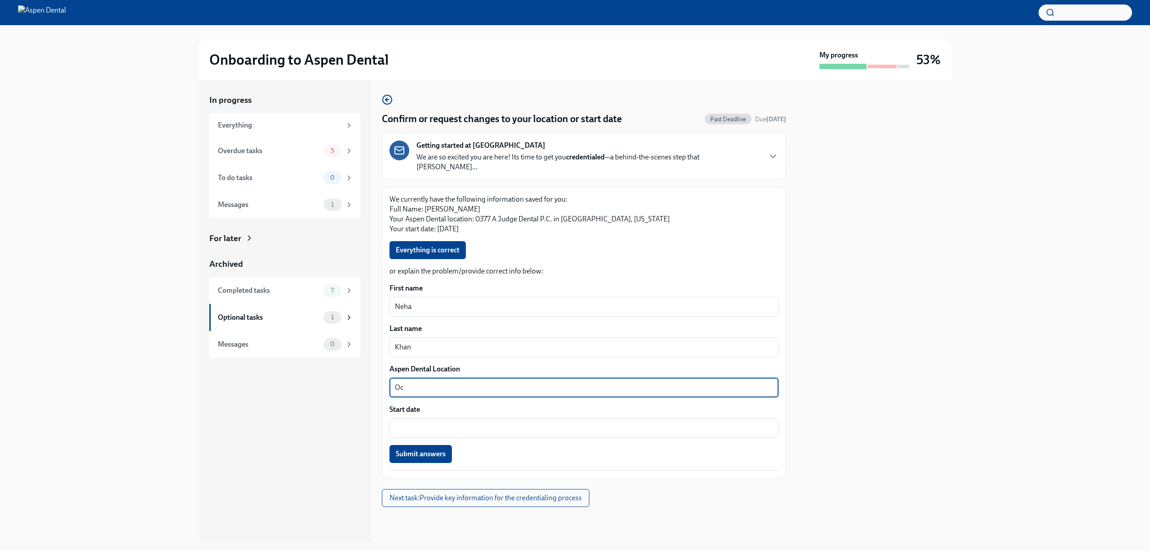
type textarea "O"
type textarea "0377 A Judge Dental P.C. in [GEOGRAPHIC_DATA], [GEOGRAPHIC_DATA]"
click at [496, 423] on textarea "Start date" at bounding box center [584, 428] width 378 height 11
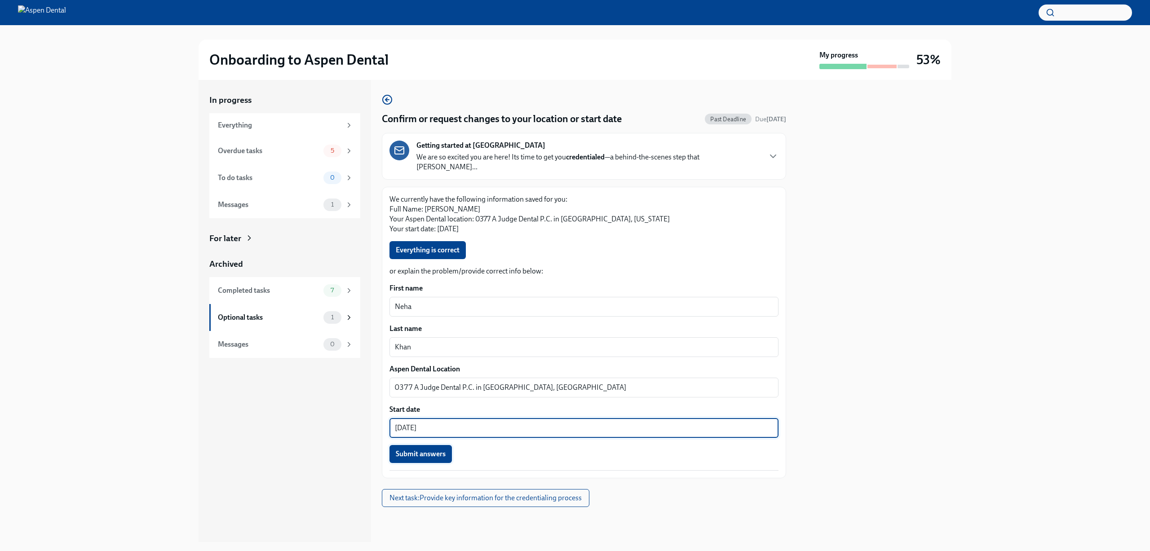
type textarea "[DATE]"
click at [422, 450] on span "Submit answers" at bounding box center [421, 454] width 50 height 9
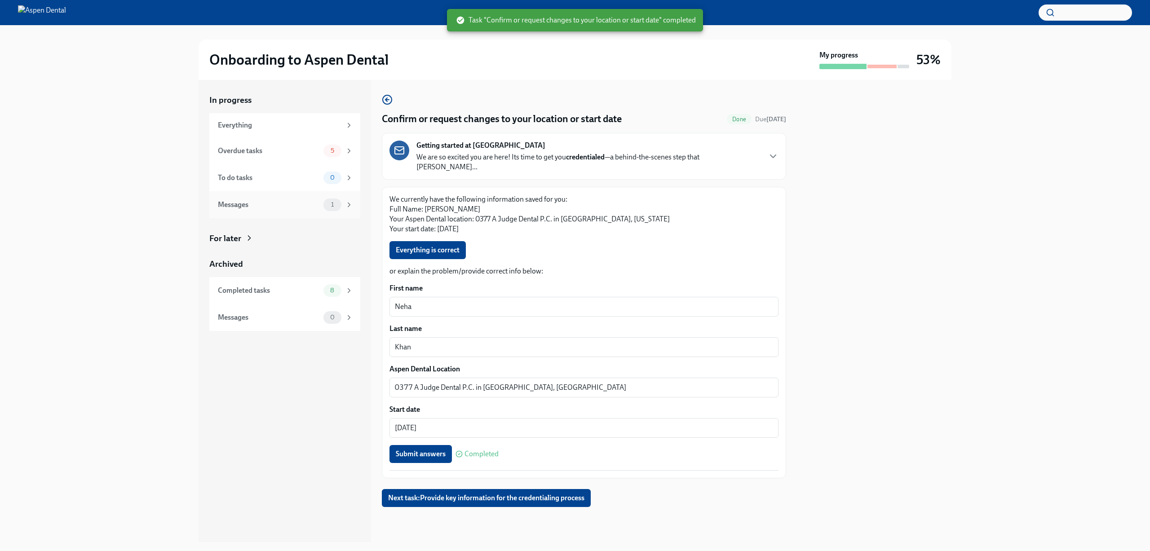
click at [223, 208] on div "Messages" at bounding box center [269, 205] width 102 height 10
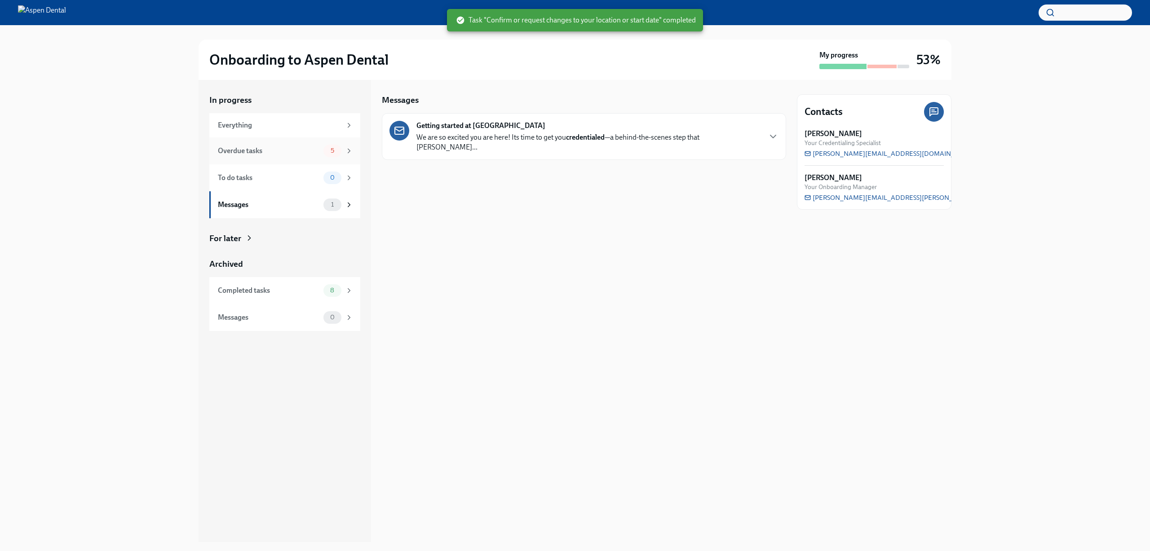
click at [274, 149] on div "Overdue tasks" at bounding box center [269, 151] width 102 height 10
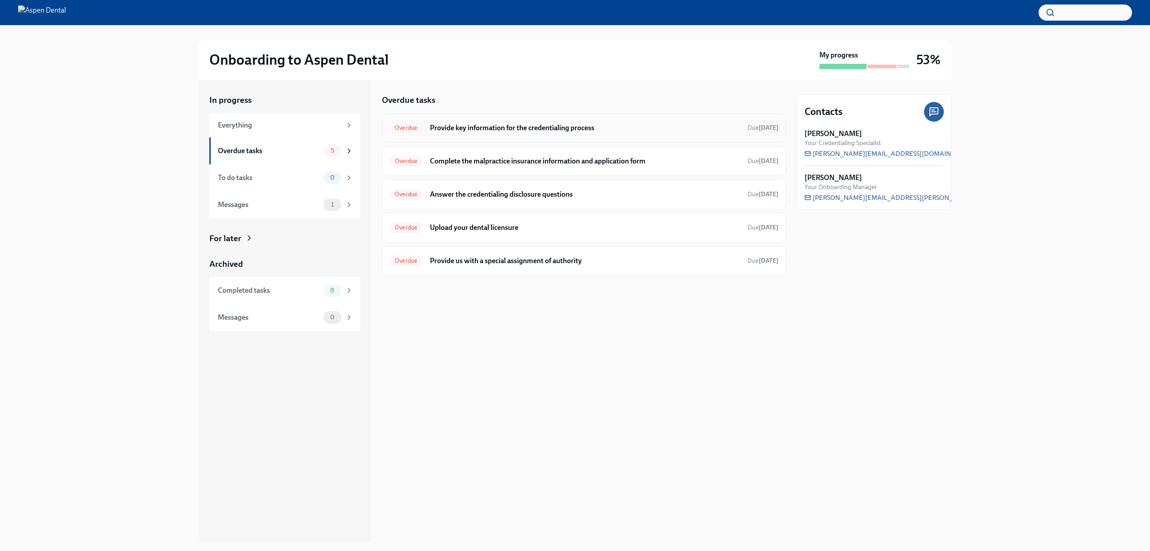
click at [666, 131] on h6 "Provide key information for the credentialing process" at bounding box center [585, 128] width 310 height 10
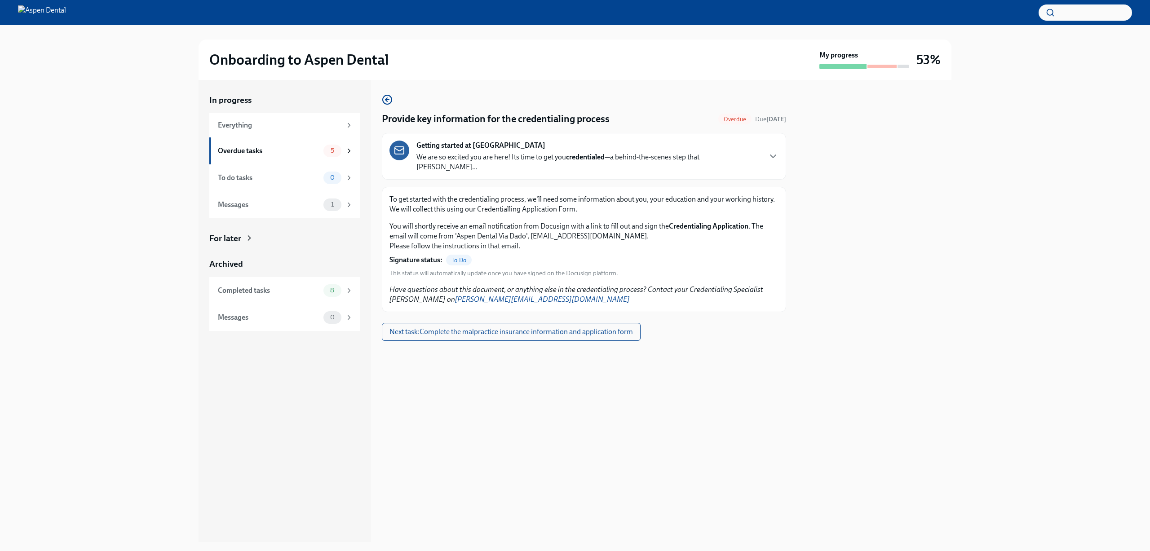
click at [659, 150] on div "Getting started at Aspen Dental We are so excited you are here! Its time to get…" at bounding box center [588, 156] width 344 height 31
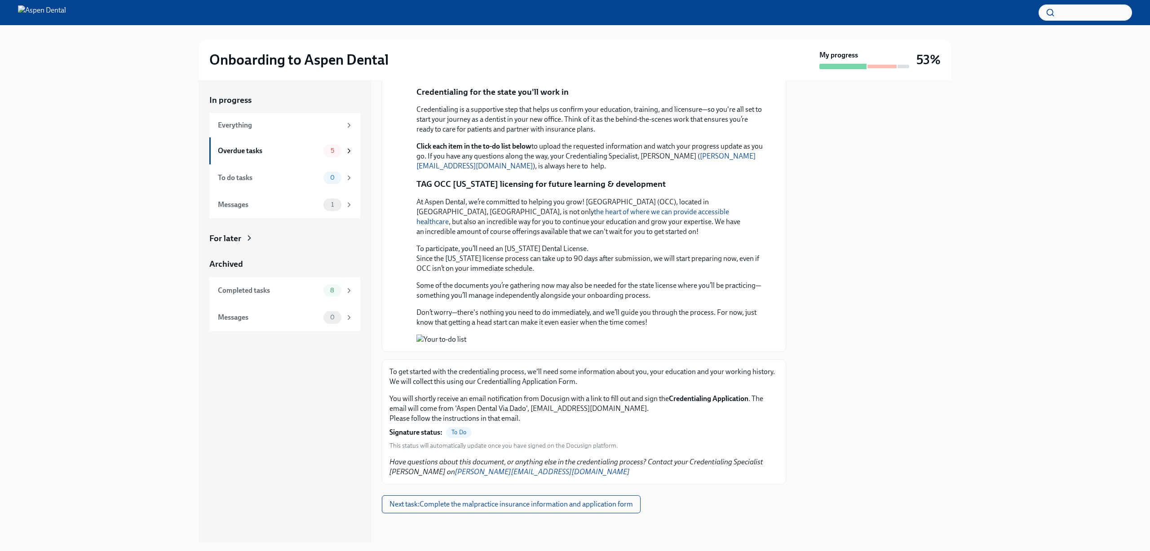
scroll to position [708, 0]
click at [280, 126] on div "Everything" at bounding box center [280, 125] width 124 height 10
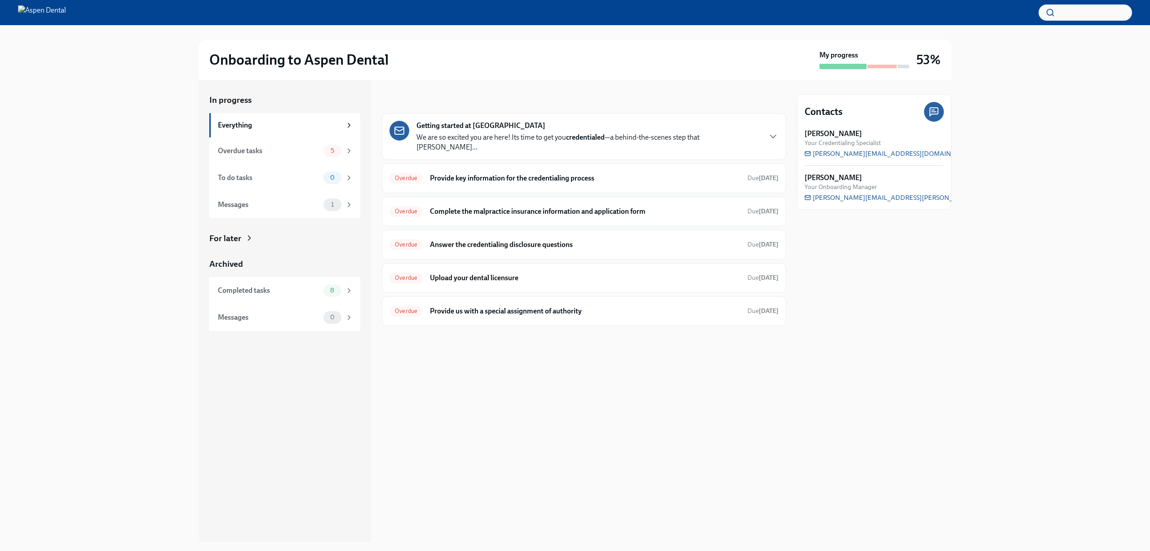
click at [239, 236] on div "For later" at bounding box center [225, 239] width 32 height 12
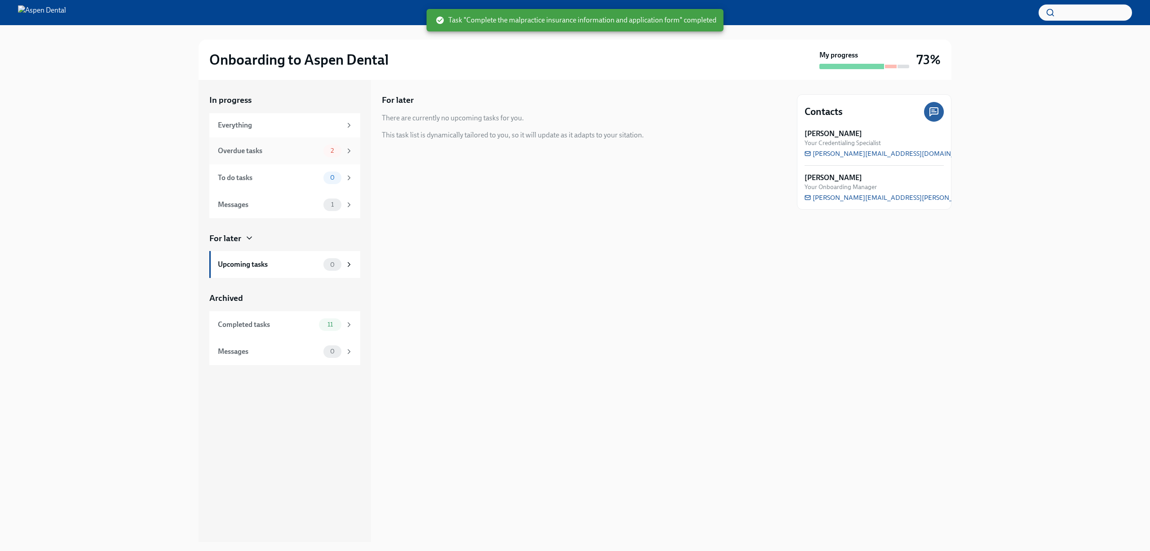
click at [273, 150] on div "Overdue tasks" at bounding box center [269, 151] width 102 height 10
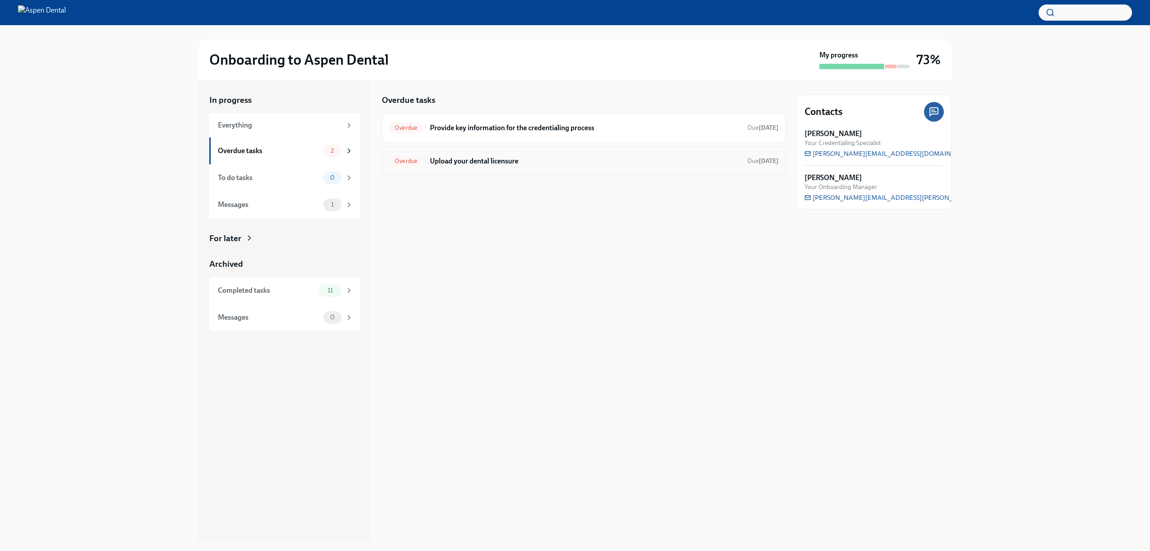
click at [569, 167] on div "Overdue Upload your dental licensure Due [DATE]" at bounding box center [584, 161] width 389 height 14
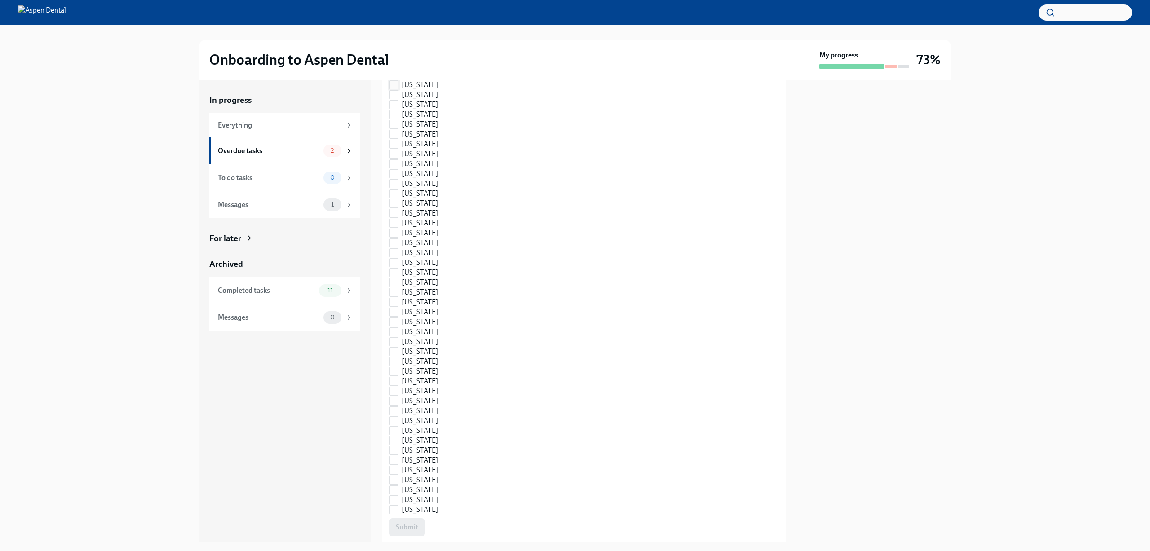
scroll to position [359, 0]
click at [394, 117] on input "[US_STATE]" at bounding box center [394, 121] width 8 height 8
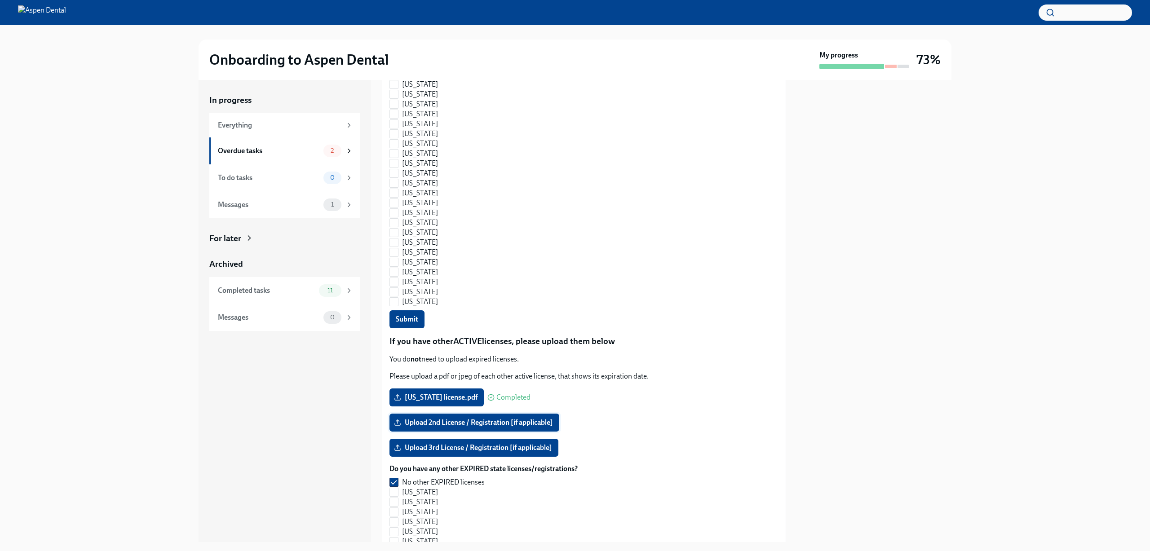
scroll to position [584, 0]
click at [414, 314] on span "Submit" at bounding box center [407, 318] width 22 height 9
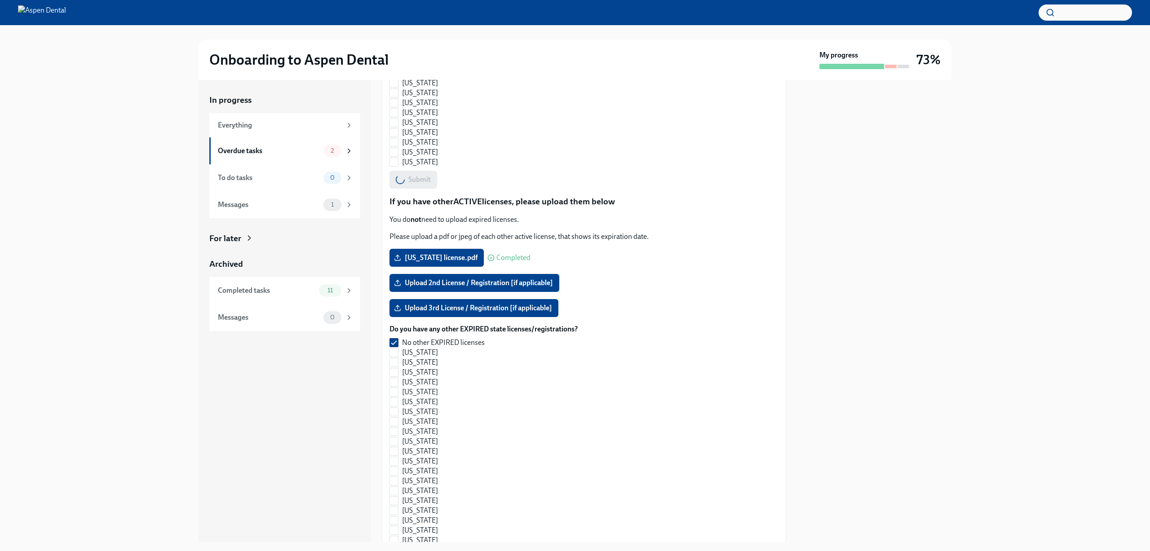
scroll to position [899, 0]
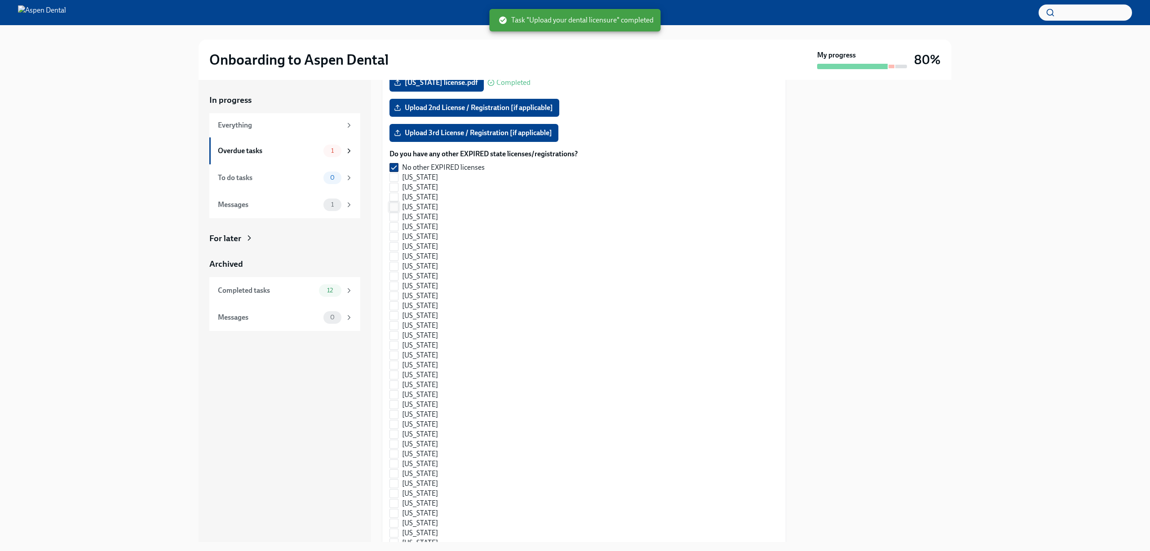
checkbox input "true"
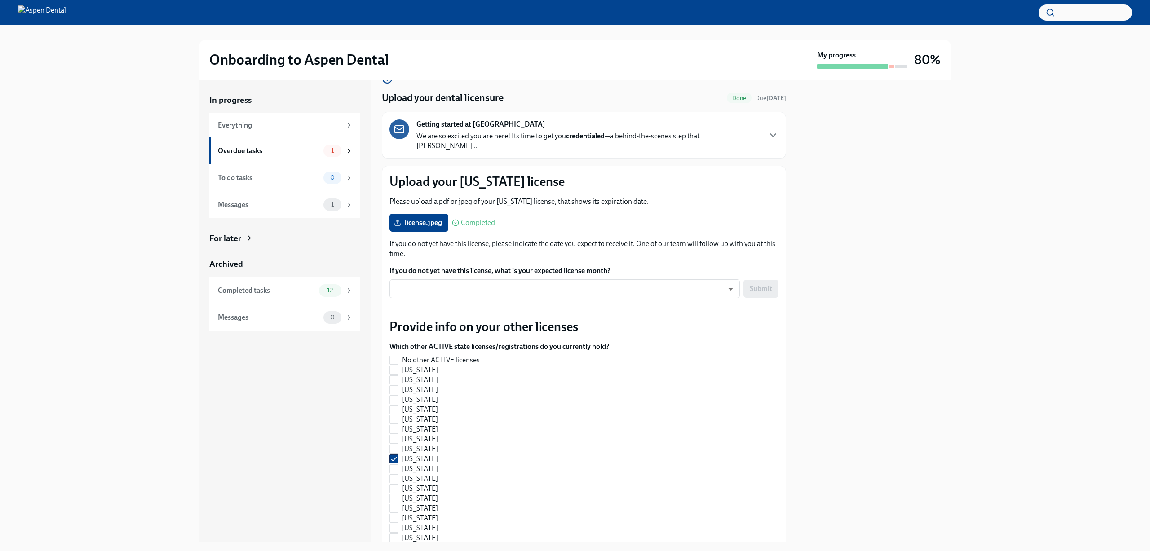
scroll to position [0, 0]
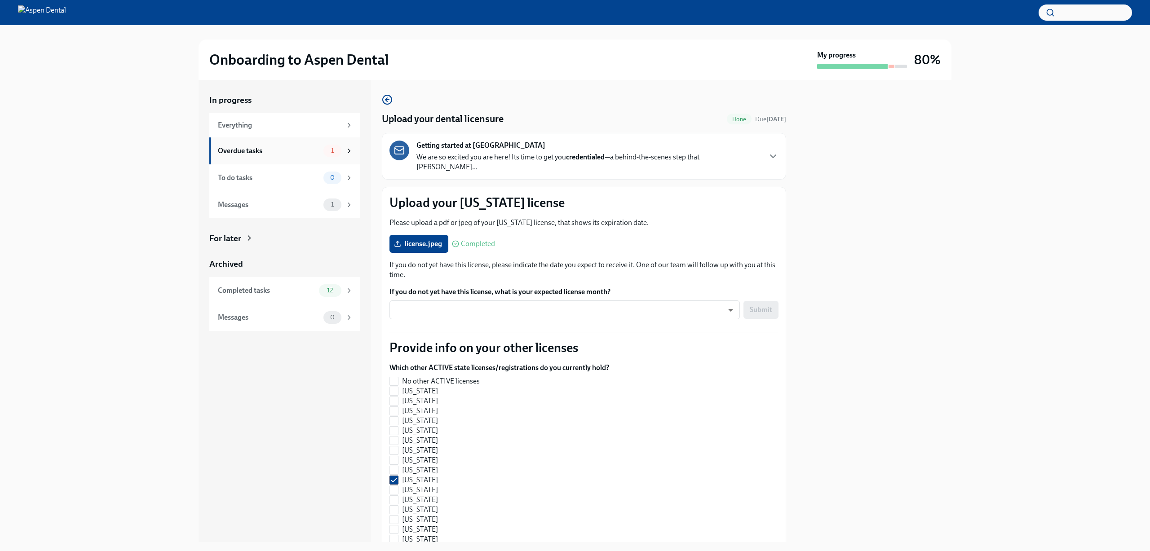
click at [275, 155] on div "Overdue tasks" at bounding box center [269, 151] width 102 height 10
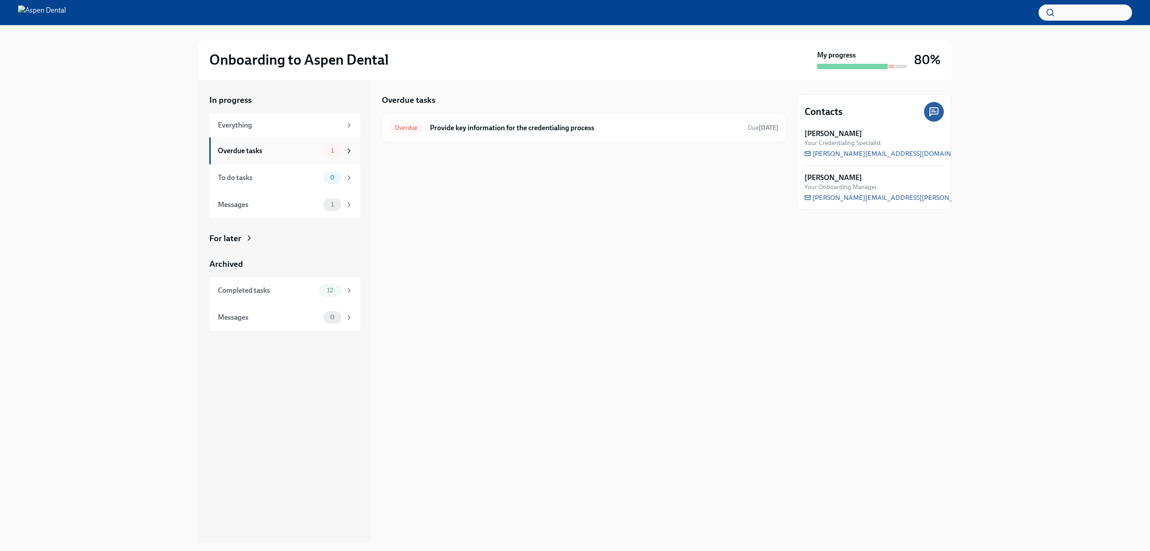
click at [273, 140] on div "Overdue tasks 1" at bounding box center [284, 150] width 151 height 27
